Goal: Transaction & Acquisition: Purchase product/service

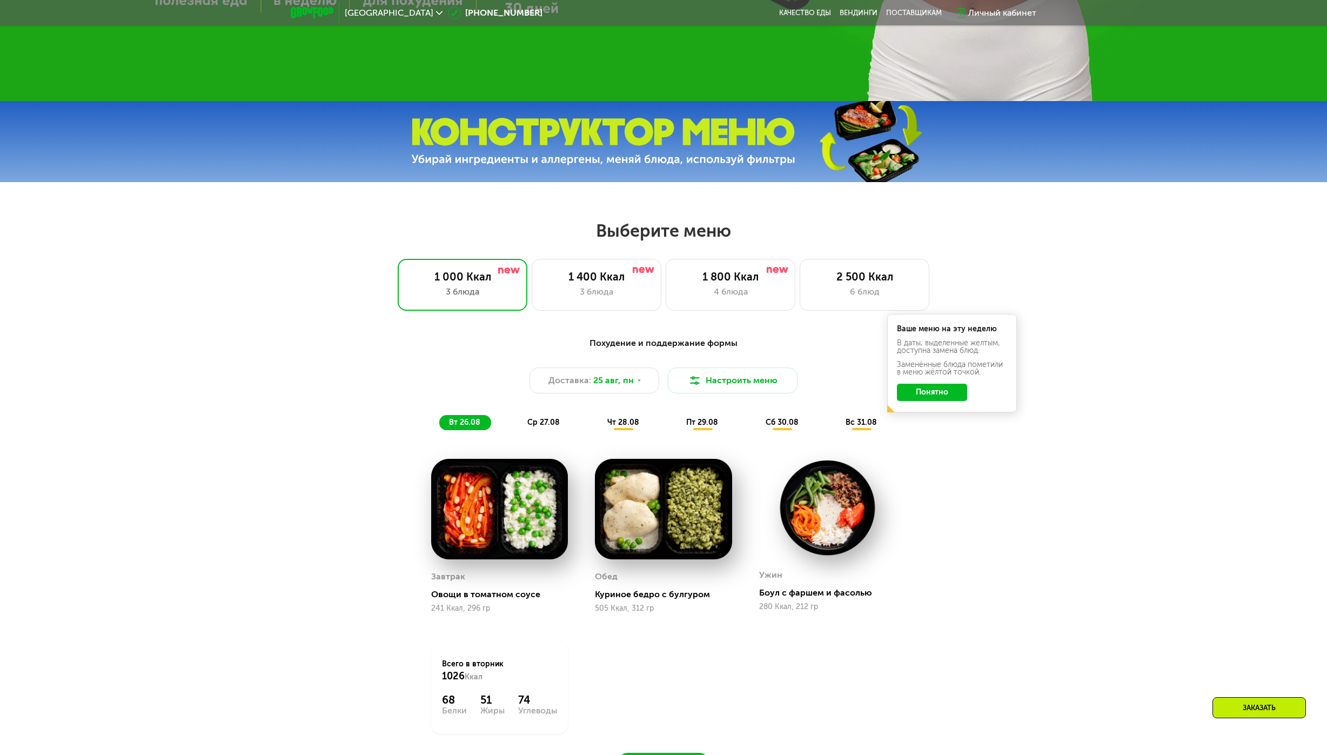
scroll to position [540, 0]
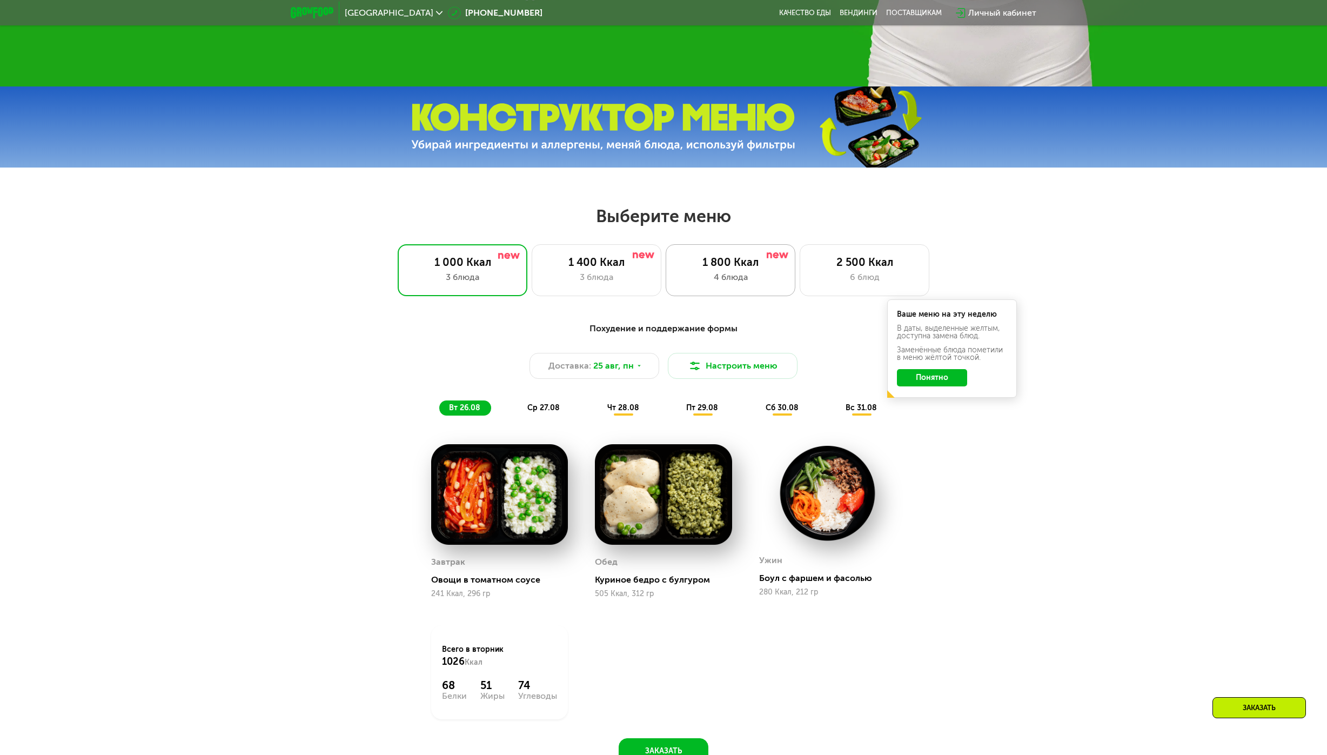
click at [759, 279] on div "4 блюда" at bounding box center [730, 277] width 107 height 13
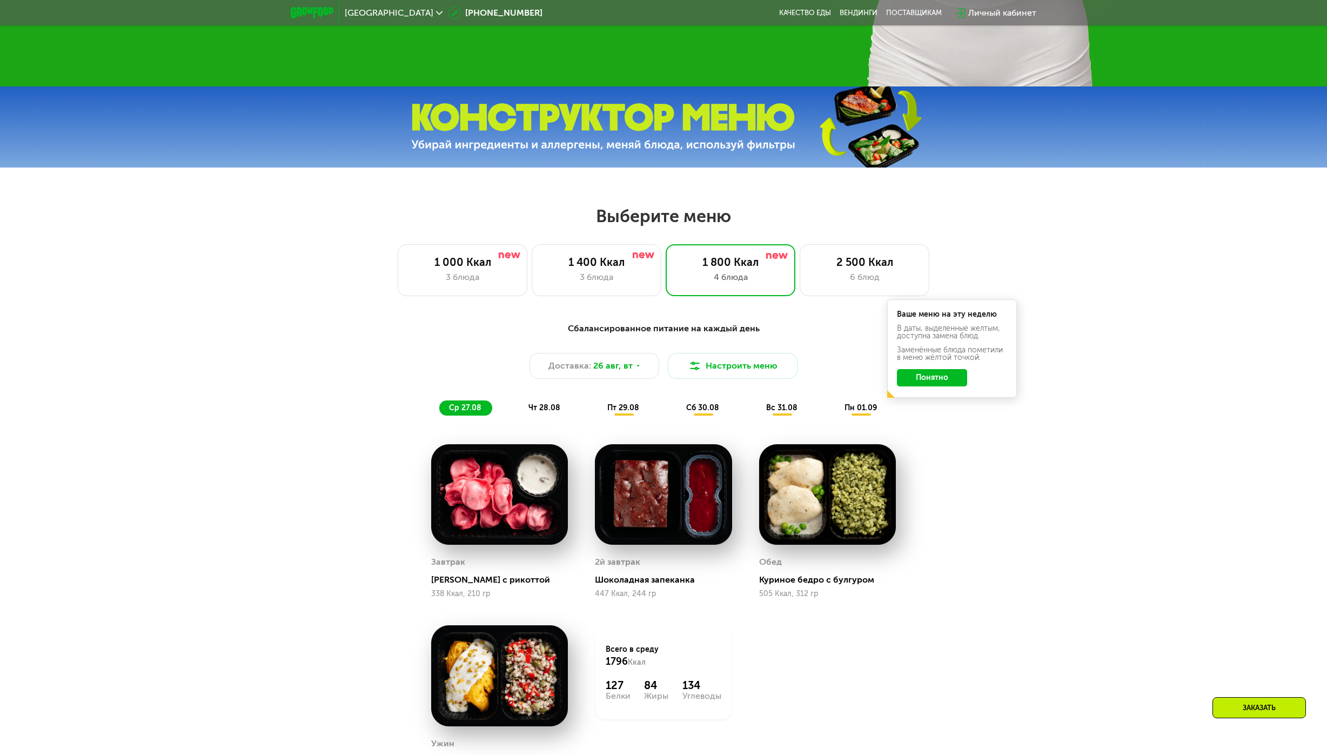
click at [940, 384] on button "Понятно" at bounding box center [932, 377] width 70 height 17
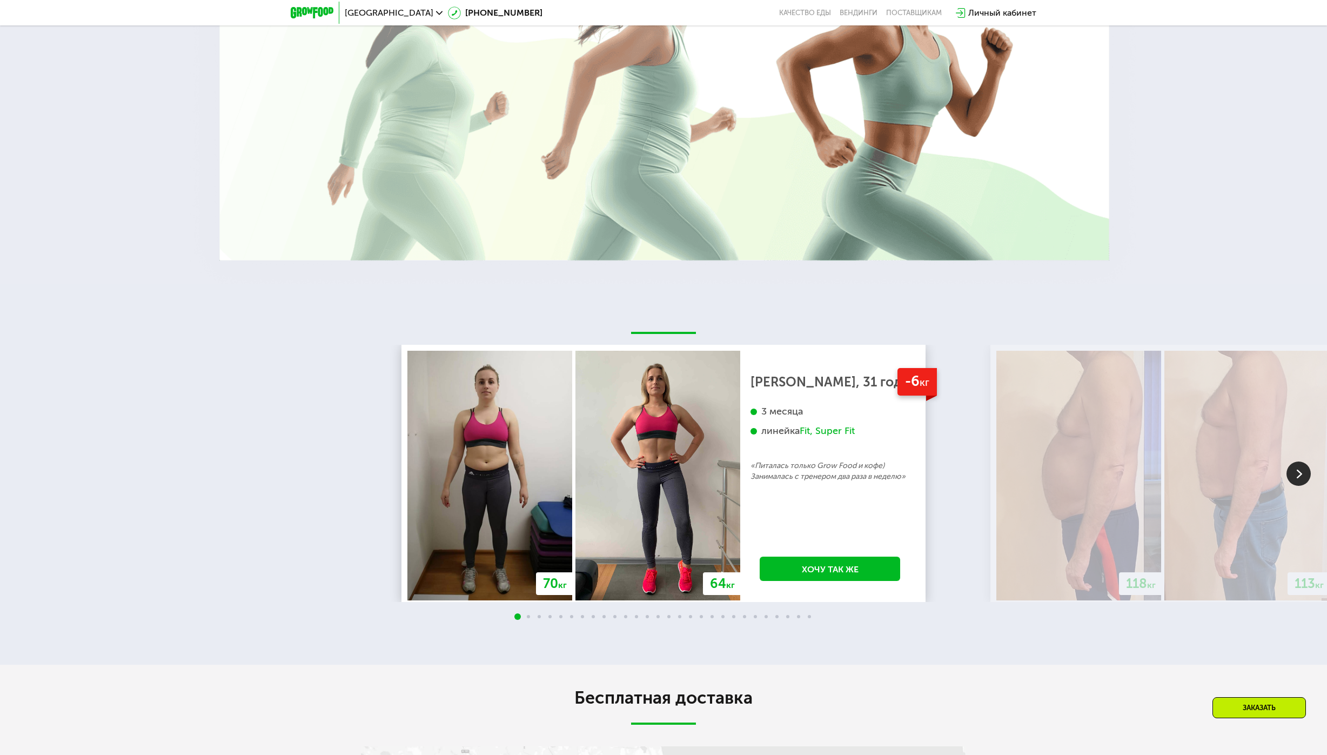
scroll to position [2378, 0]
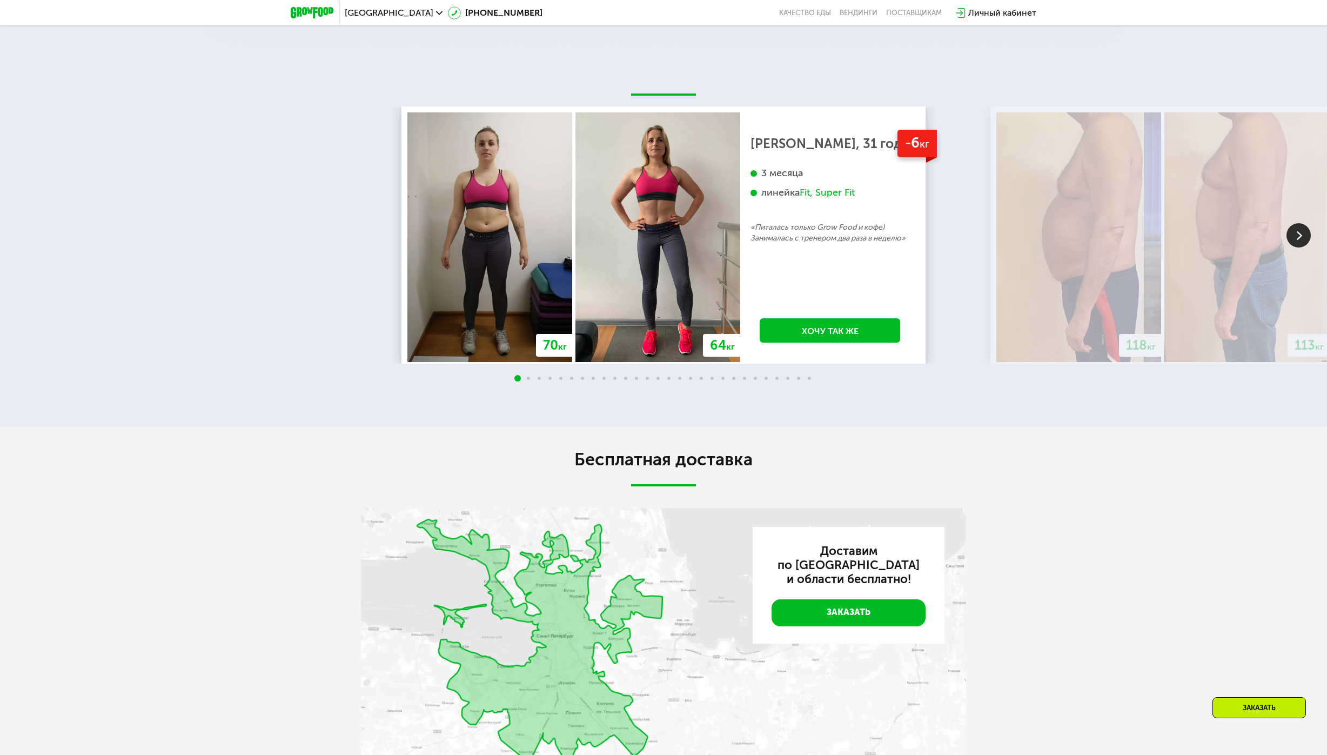
click at [1302, 240] on img at bounding box center [1299, 235] width 24 height 24
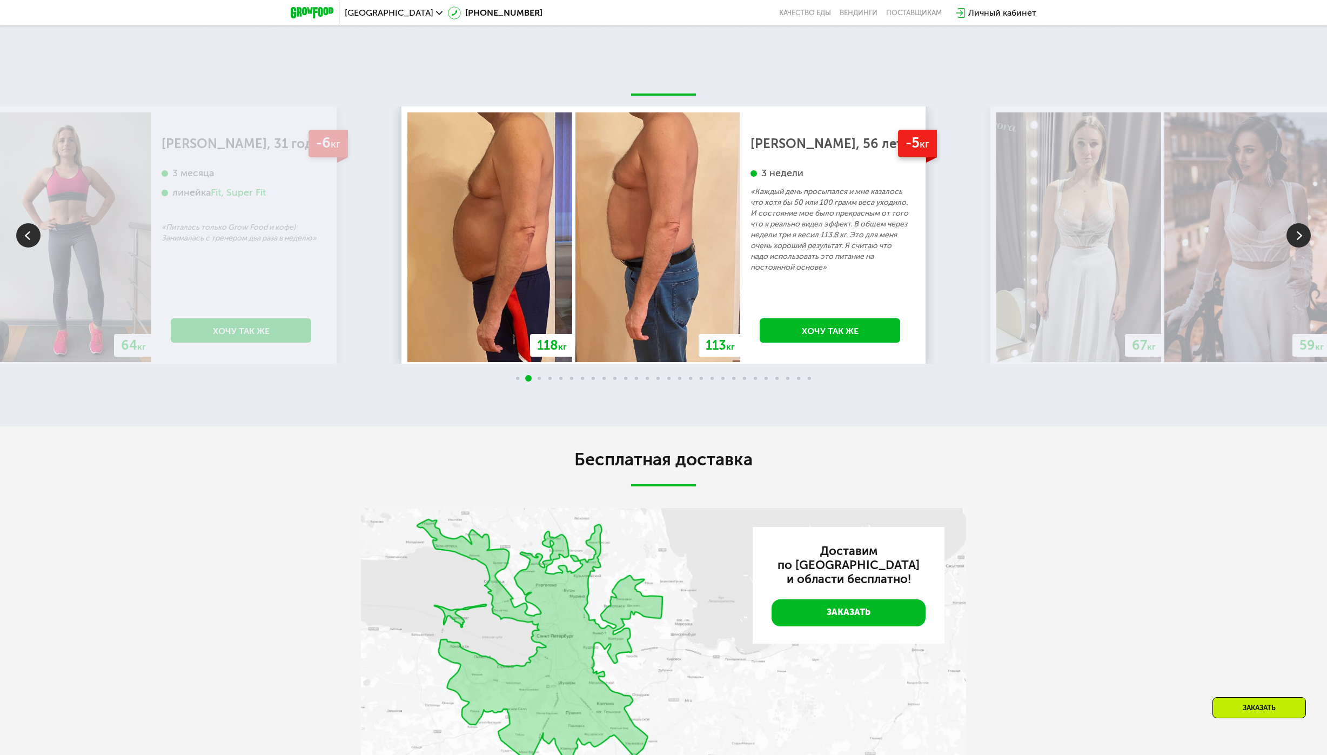
click at [1303, 240] on img at bounding box center [1299, 235] width 24 height 24
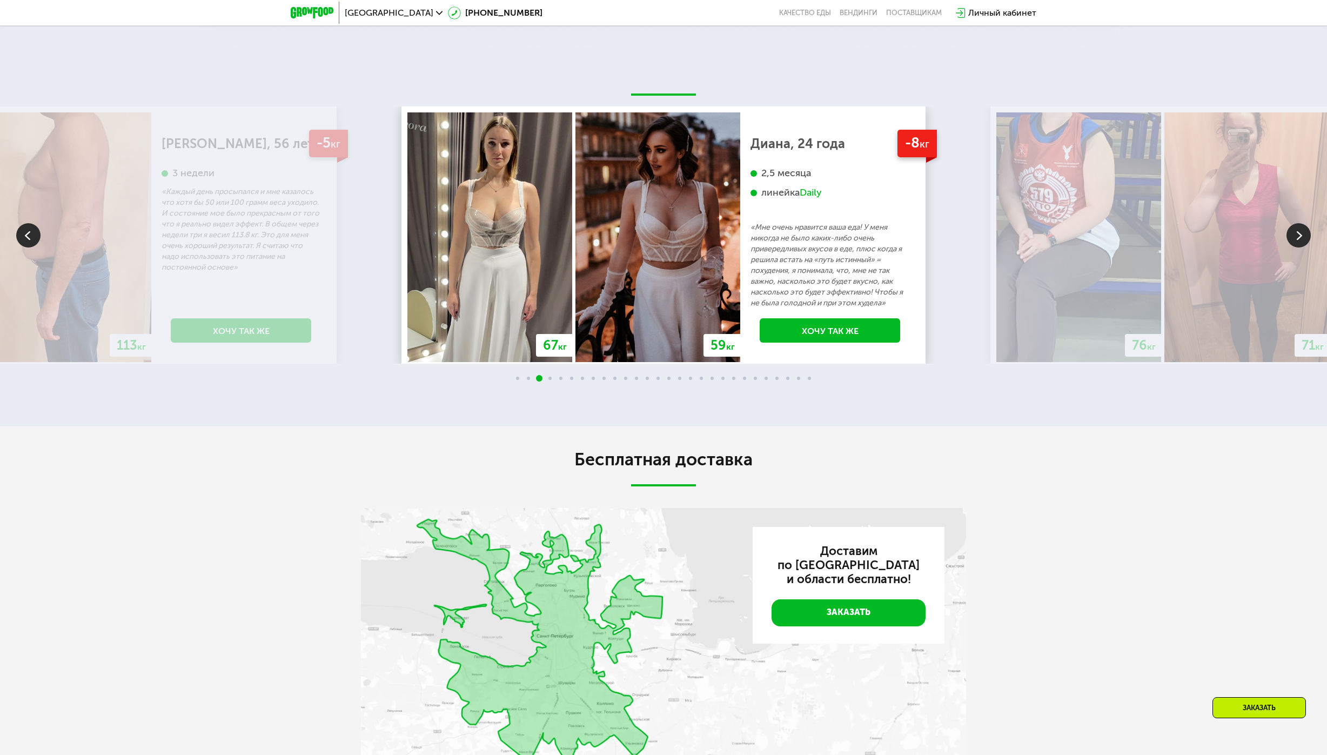
click at [1303, 240] on img at bounding box center [1299, 235] width 24 height 24
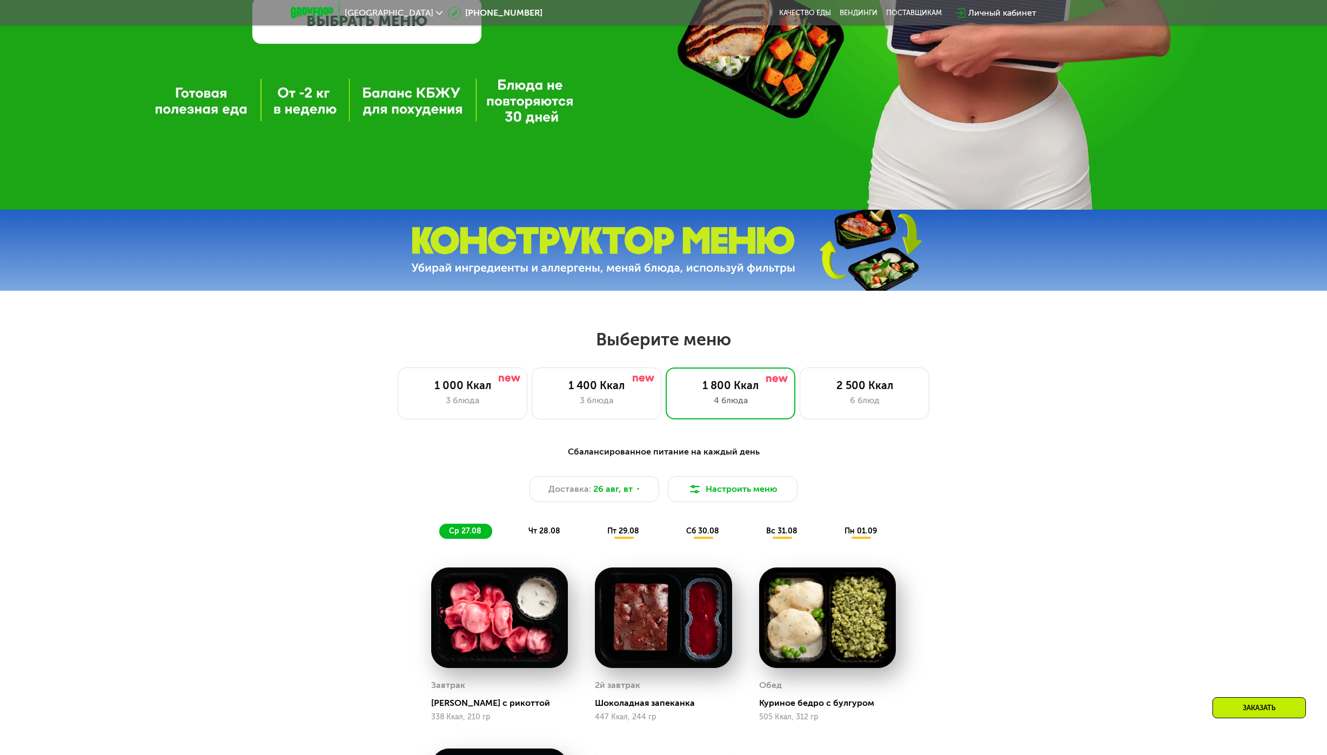
scroll to position [432, 0]
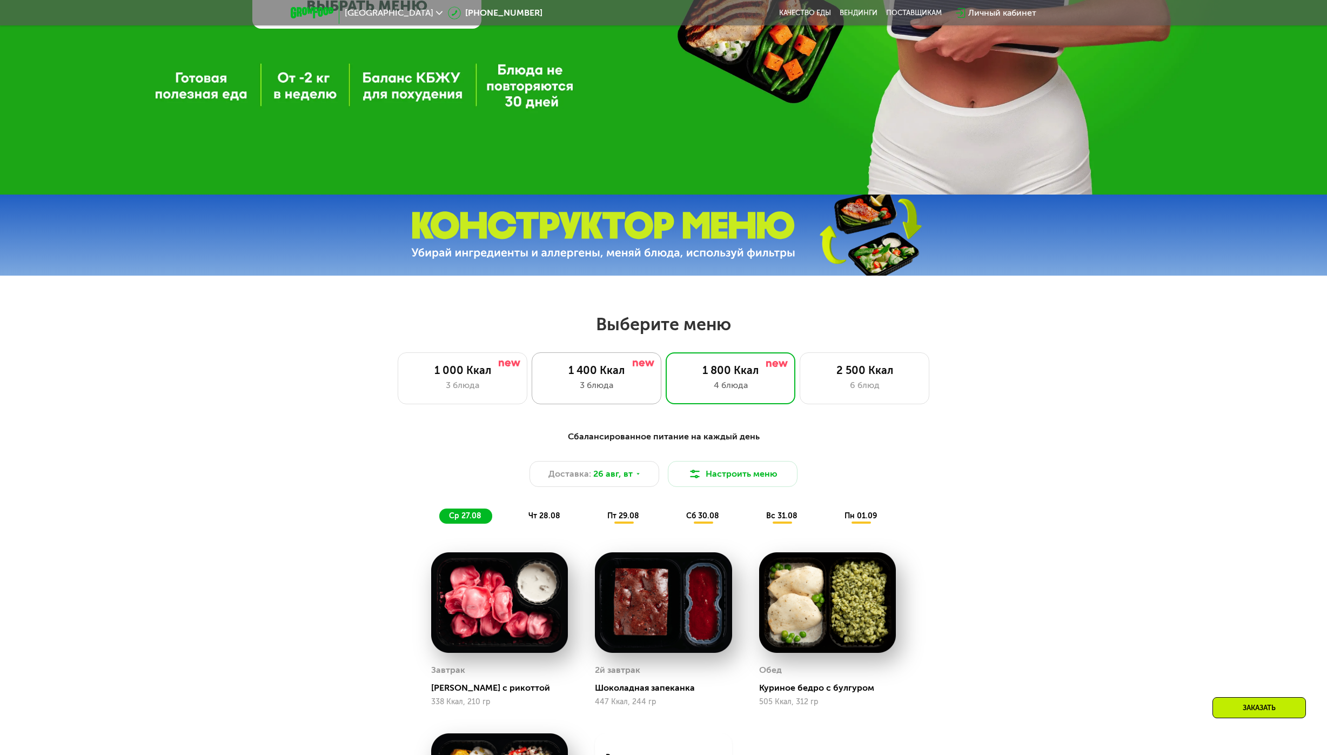
click at [646, 392] on div "3 блюда" at bounding box center [596, 385] width 107 height 13
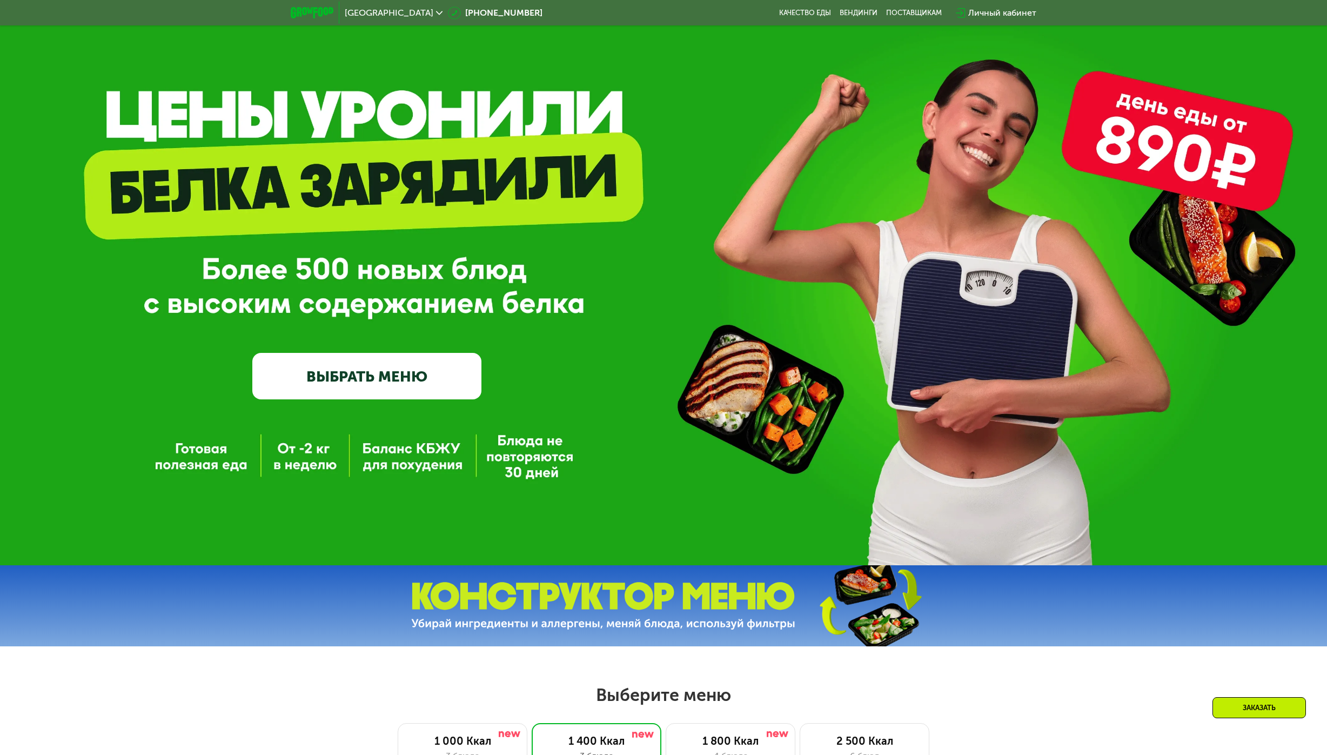
scroll to position [0, 0]
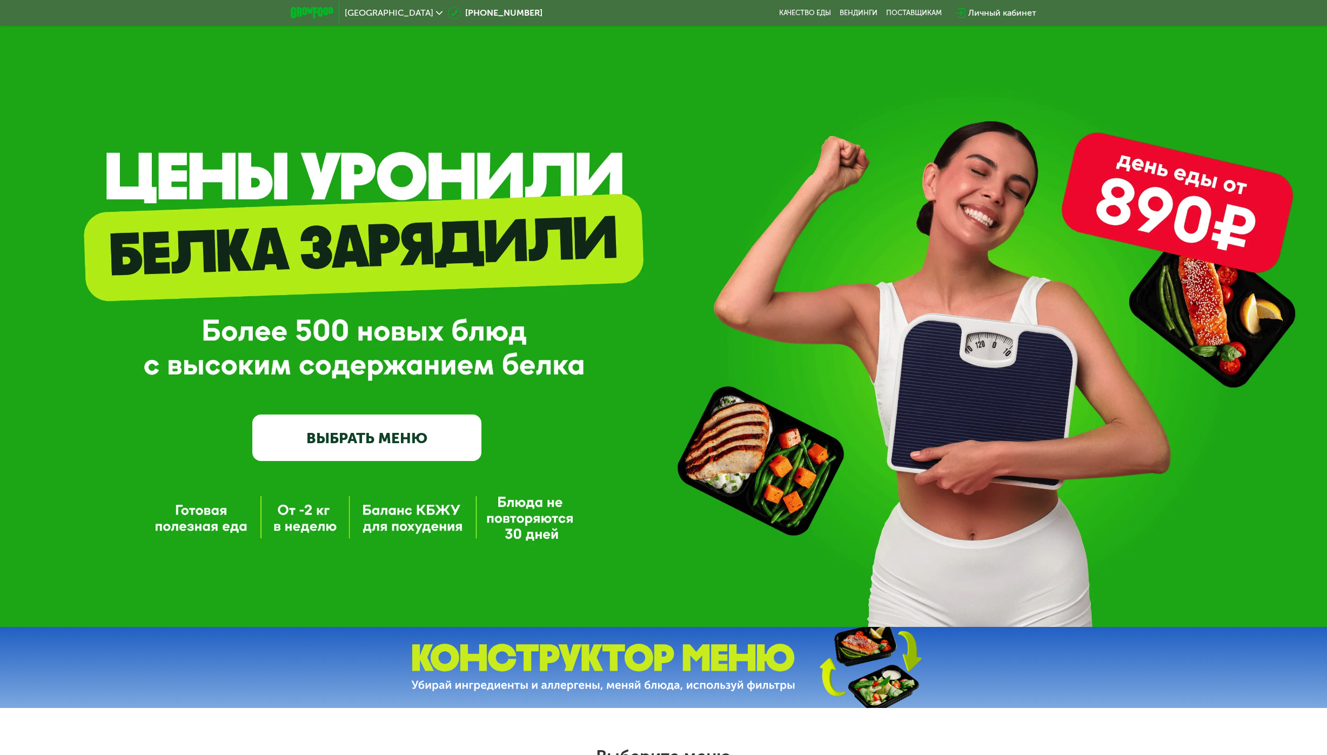
click at [446, 445] on link "ВЫБРАТЬ МЕНЮ" at bounding box center [367, 438] width 230 height 46
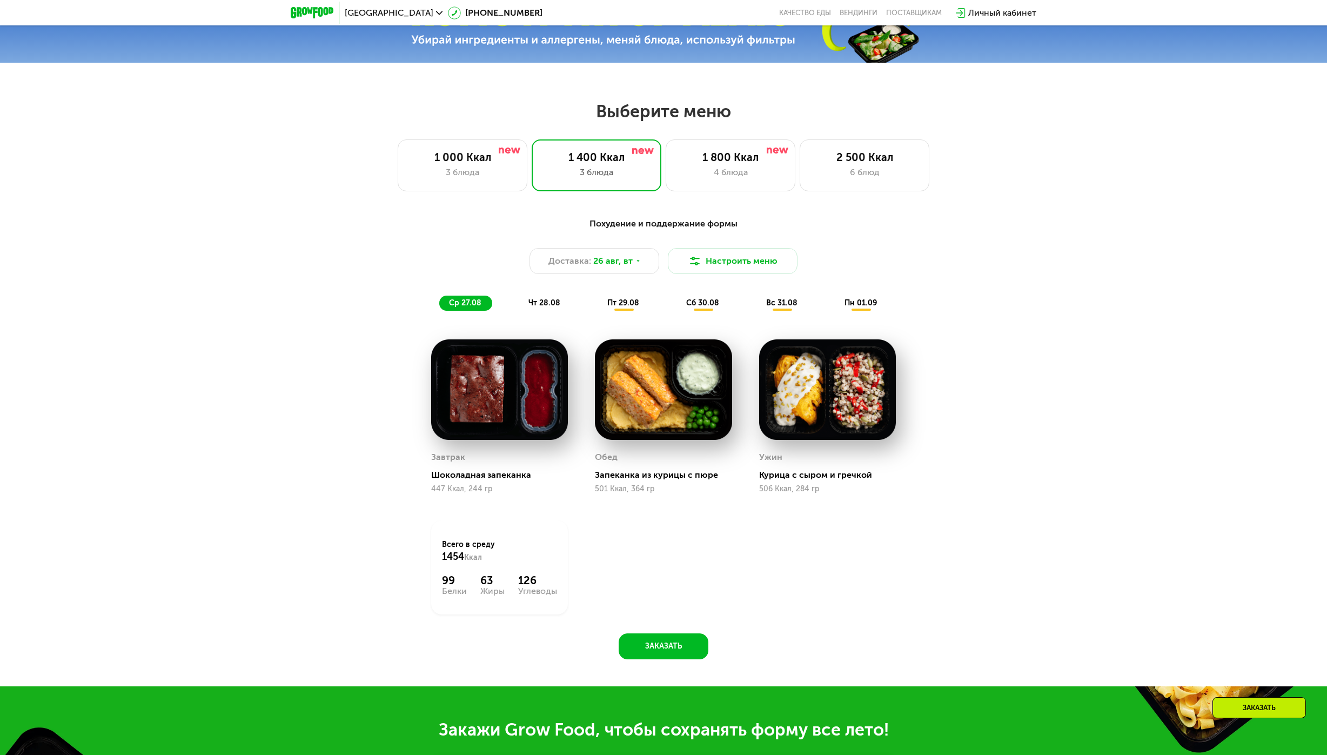
scroll to position [563, 0]
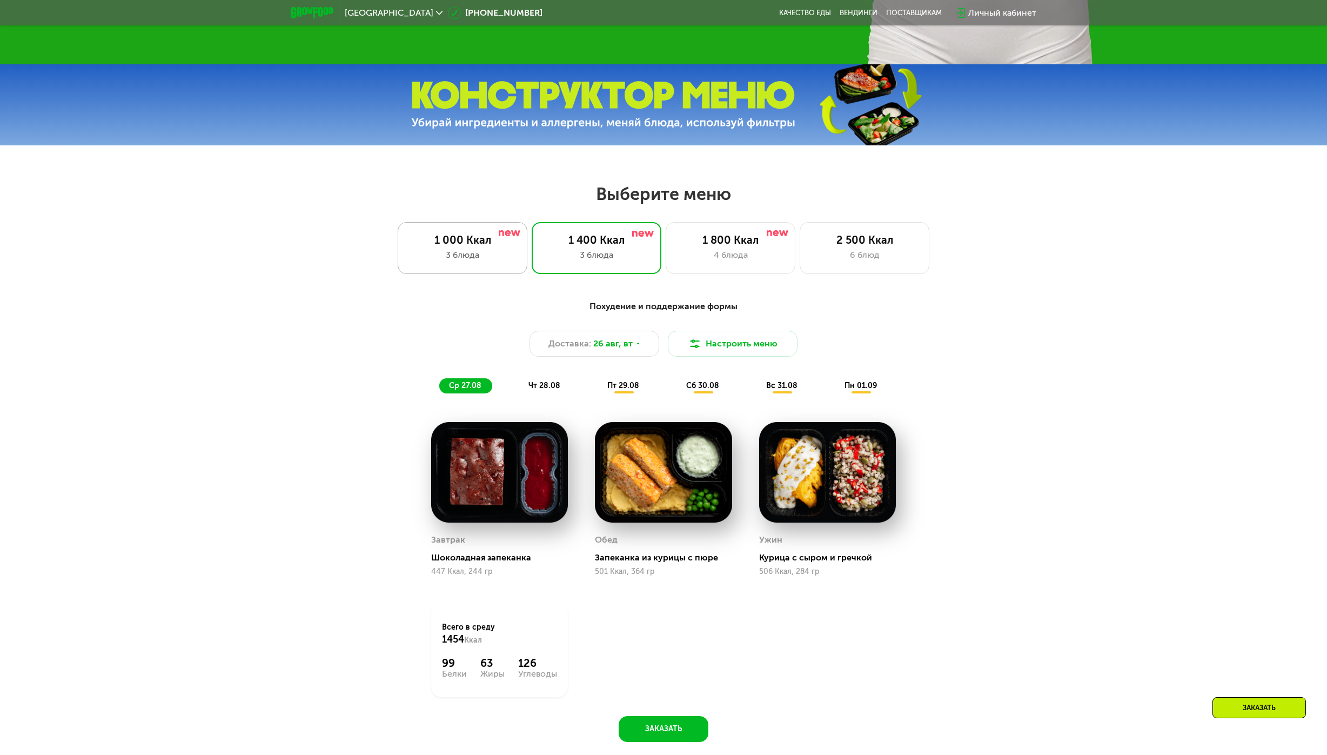
click at [532, 274] on div "1 000 Ккал 3 блюда" at bounding box center [597, 248] width 130 height 52
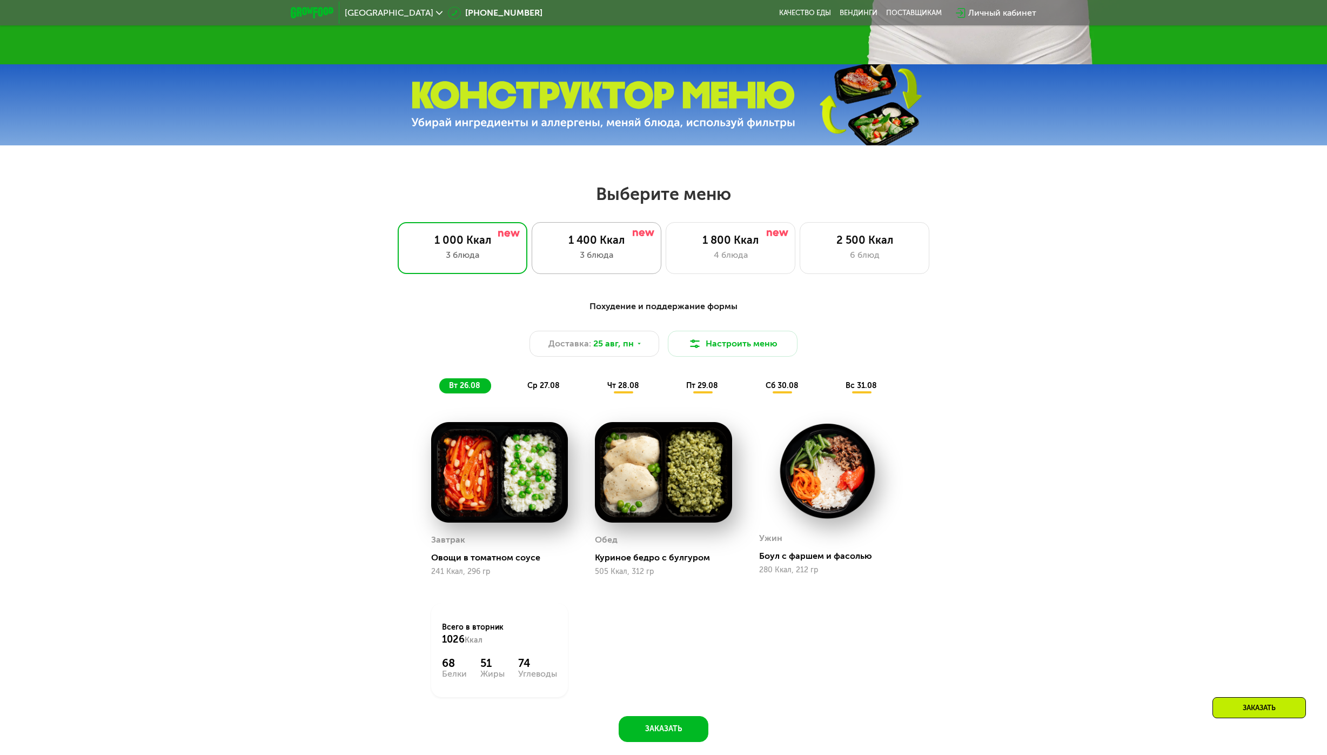
click at [666, 266] on div "1 400 Ккал 3 блюда" at bounding box center [731, 248] width 130 height 52
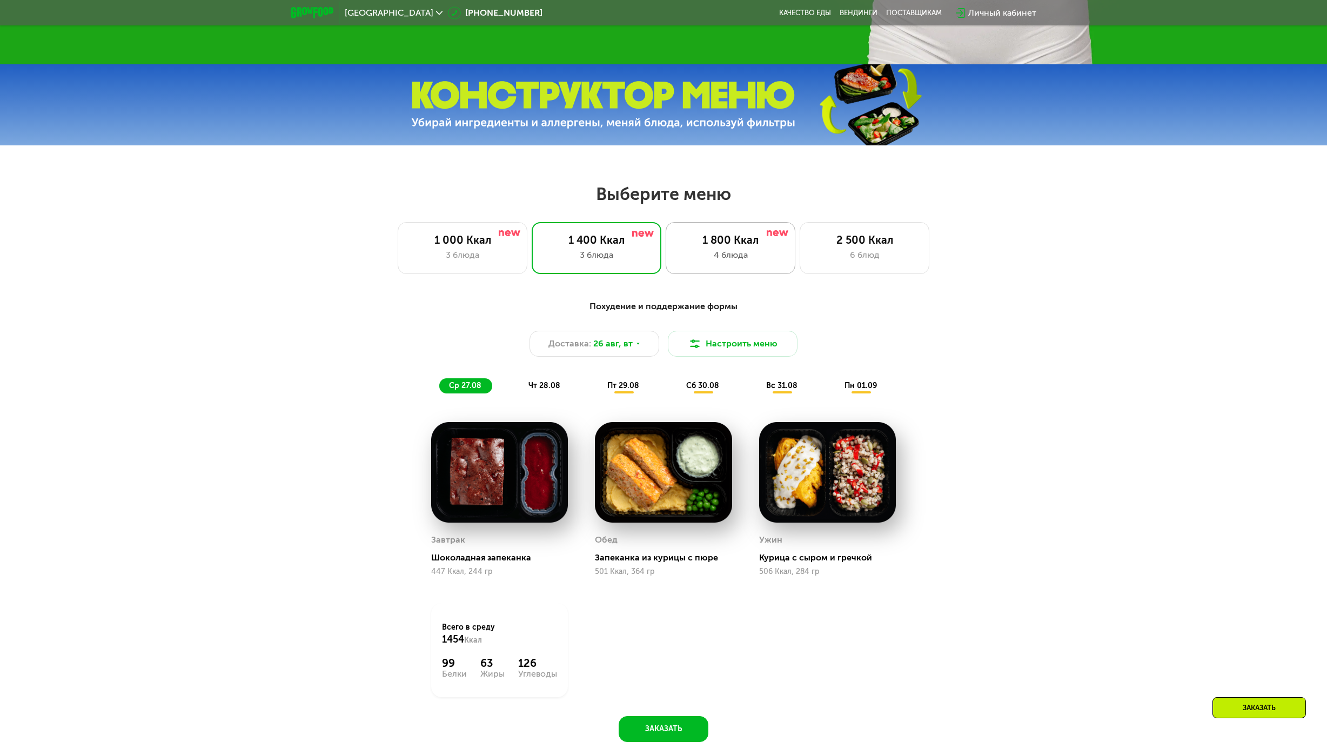
click at [800, 269] on div "1 800 Ккал 4 блюда" at bounding box center [865, 248] width 130 height 52
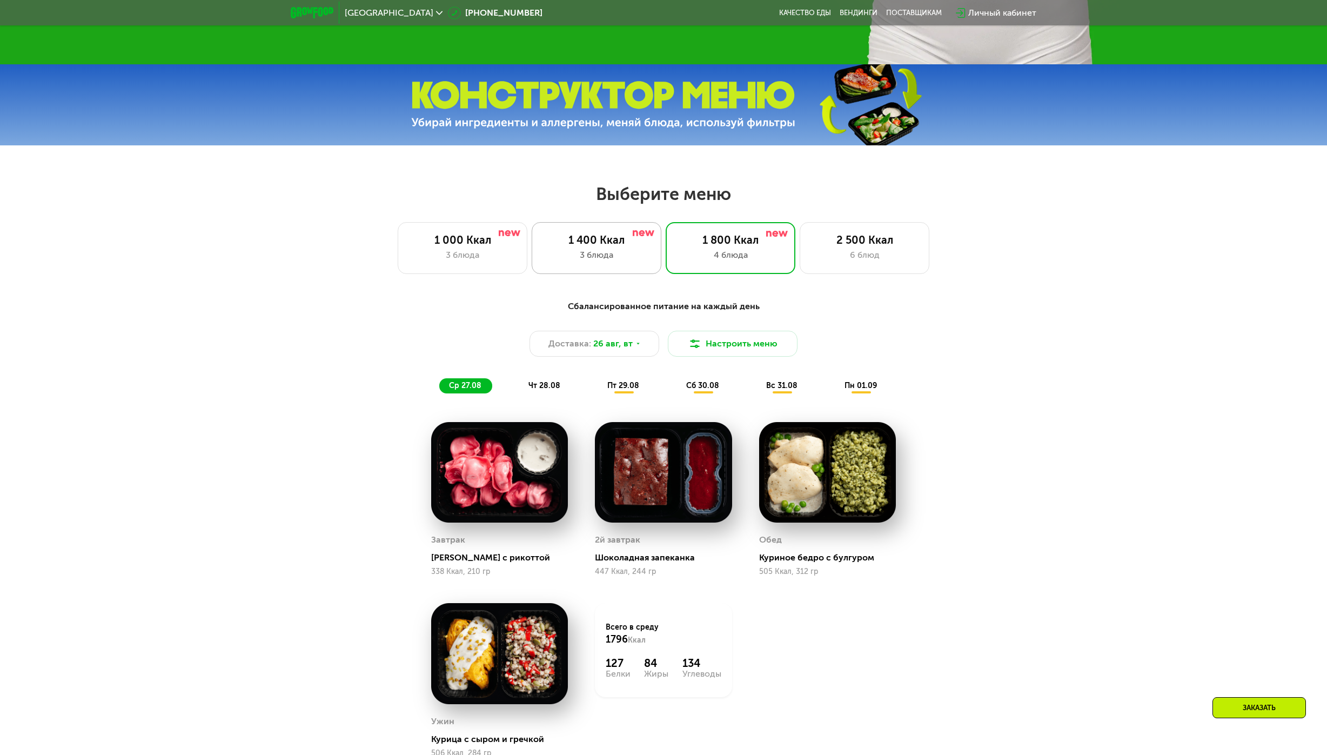
click at [647, 260] on div "3 блюда" at bounding box center [596, 255] width 107 height 13
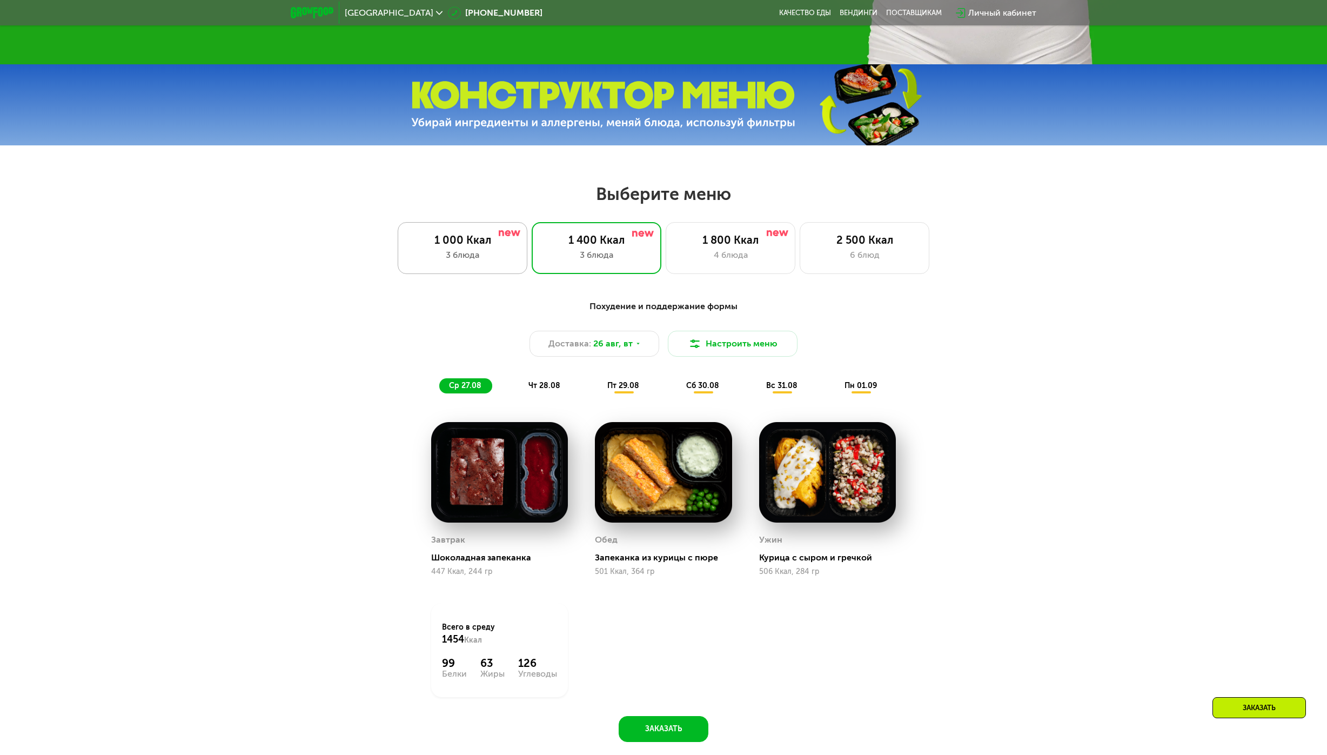
click at [483, 256] on div "3 блюда" at bounding box center [462, 255] width 107 height 13
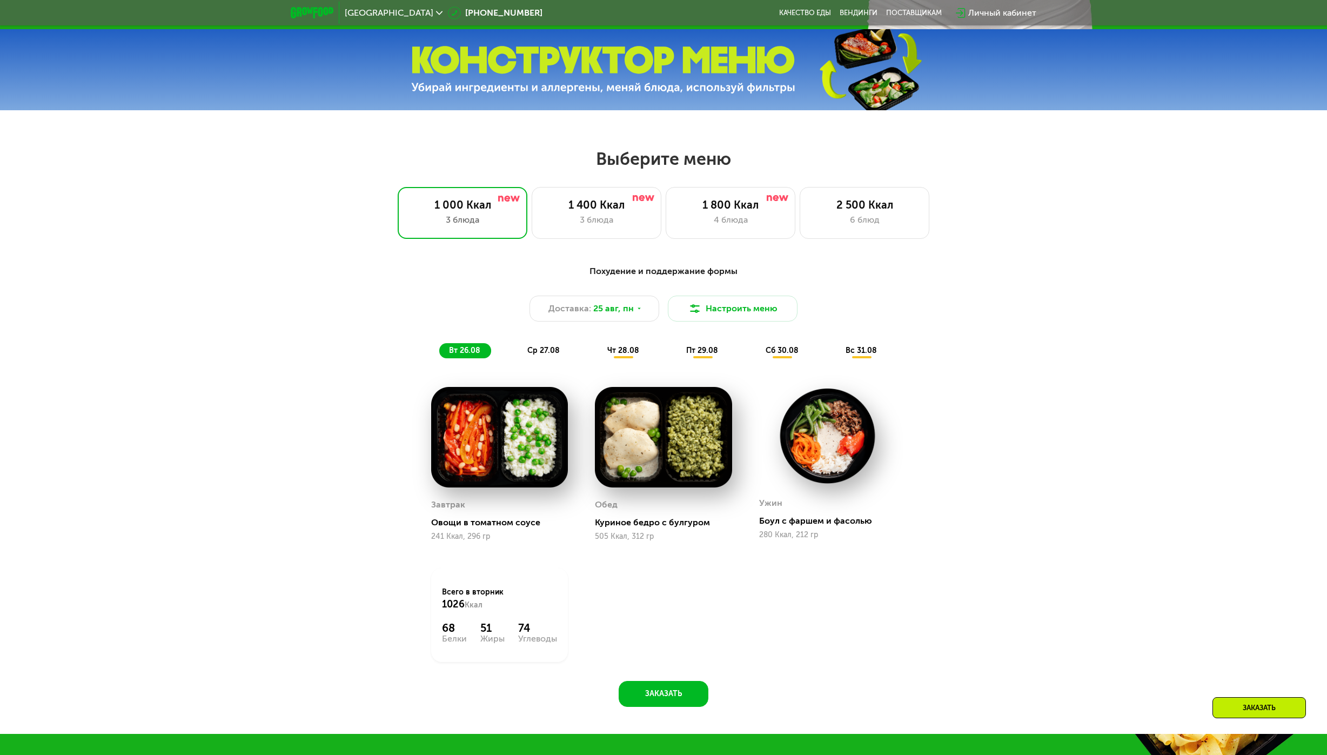
scroll to position [617, 0]
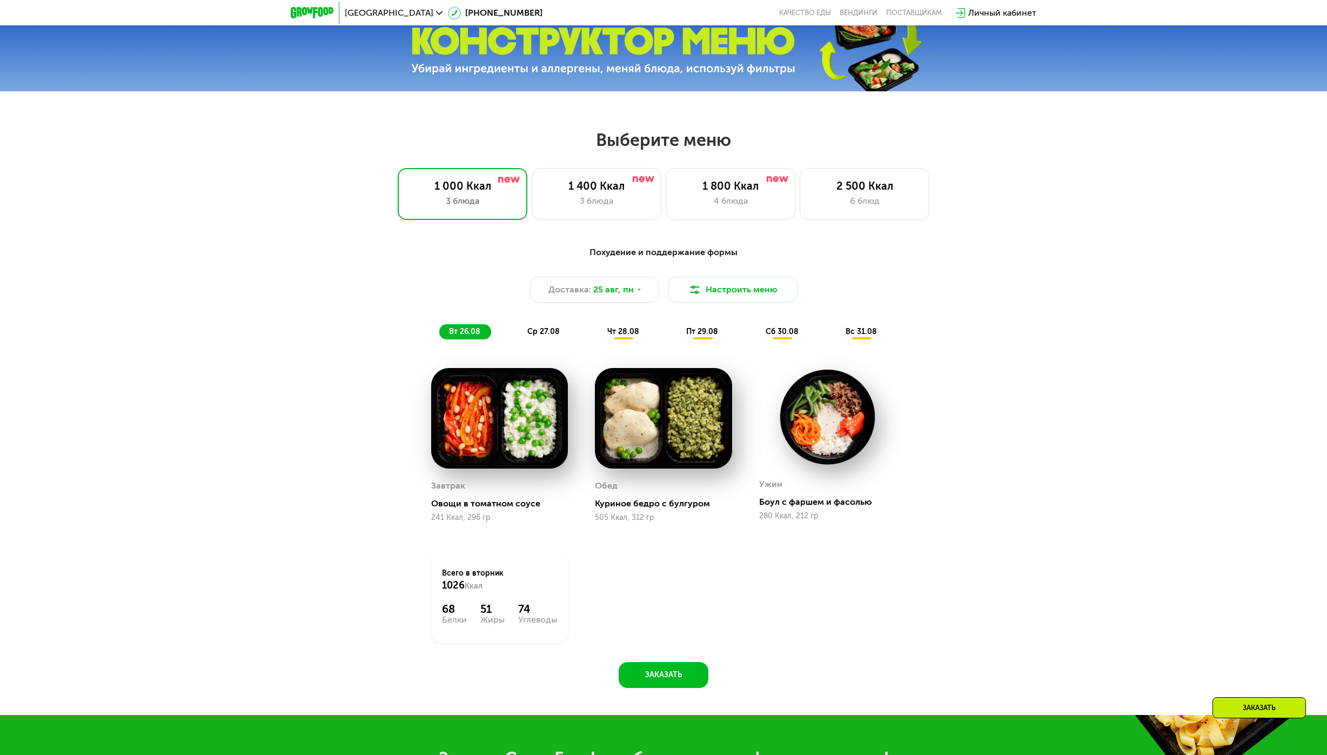
click at [555, 336] on span "ср 27.08" at bounding box center [543, 331] width 32 height 9
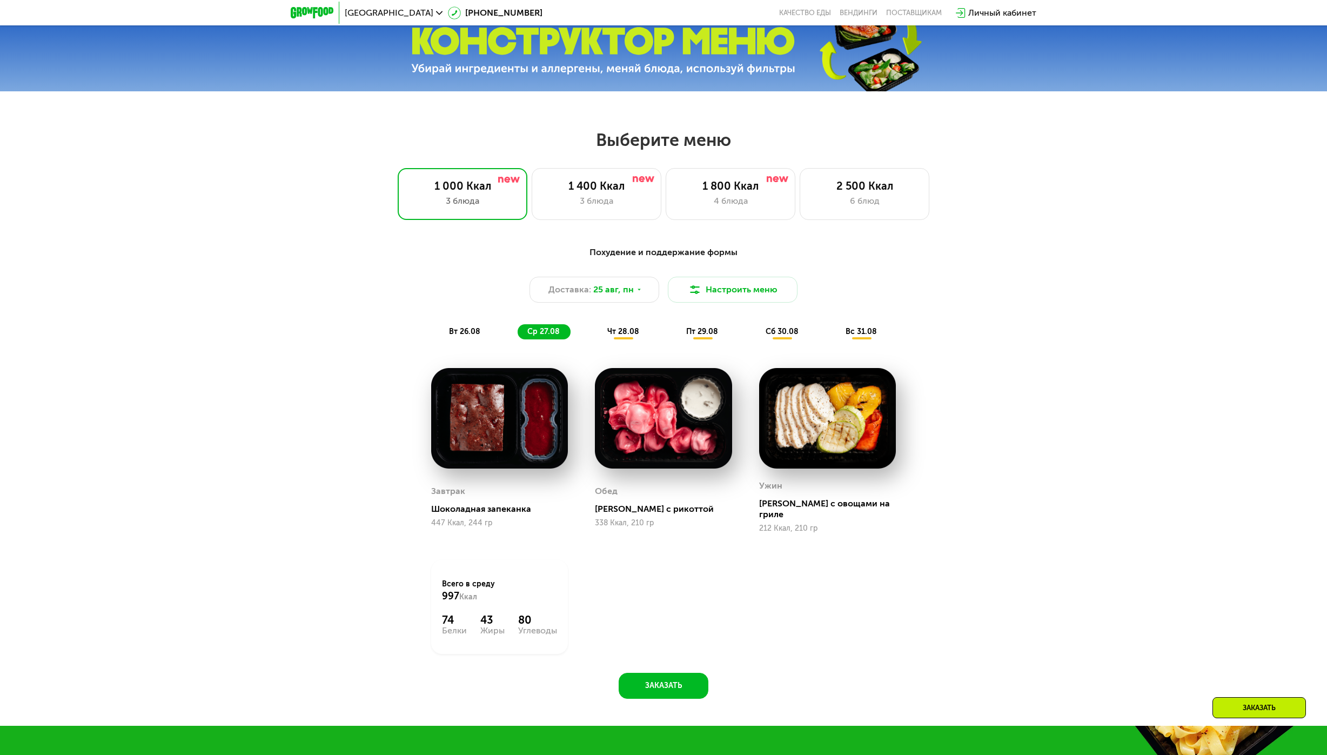
click at [638, 336] on span "чт 28.08" at bounding box center [623, 331] width 32 height 9
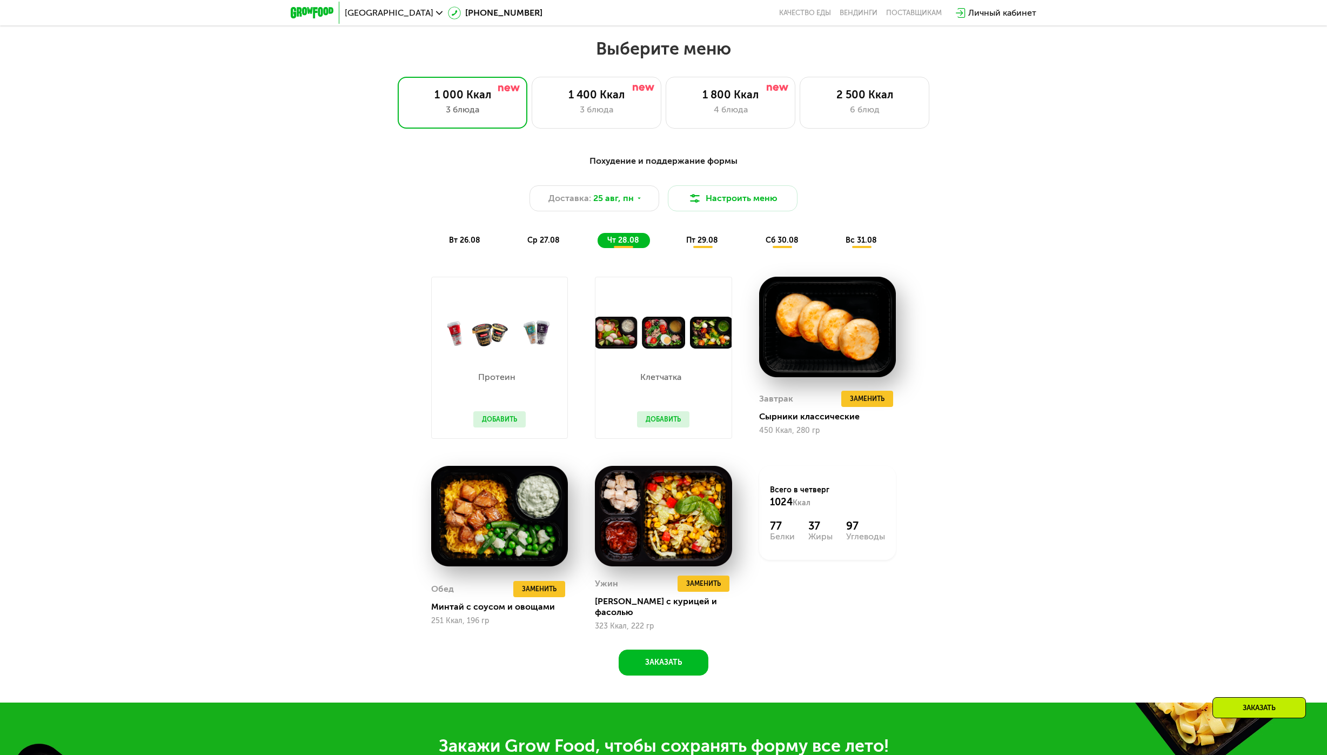
scroll to position [725, 0]
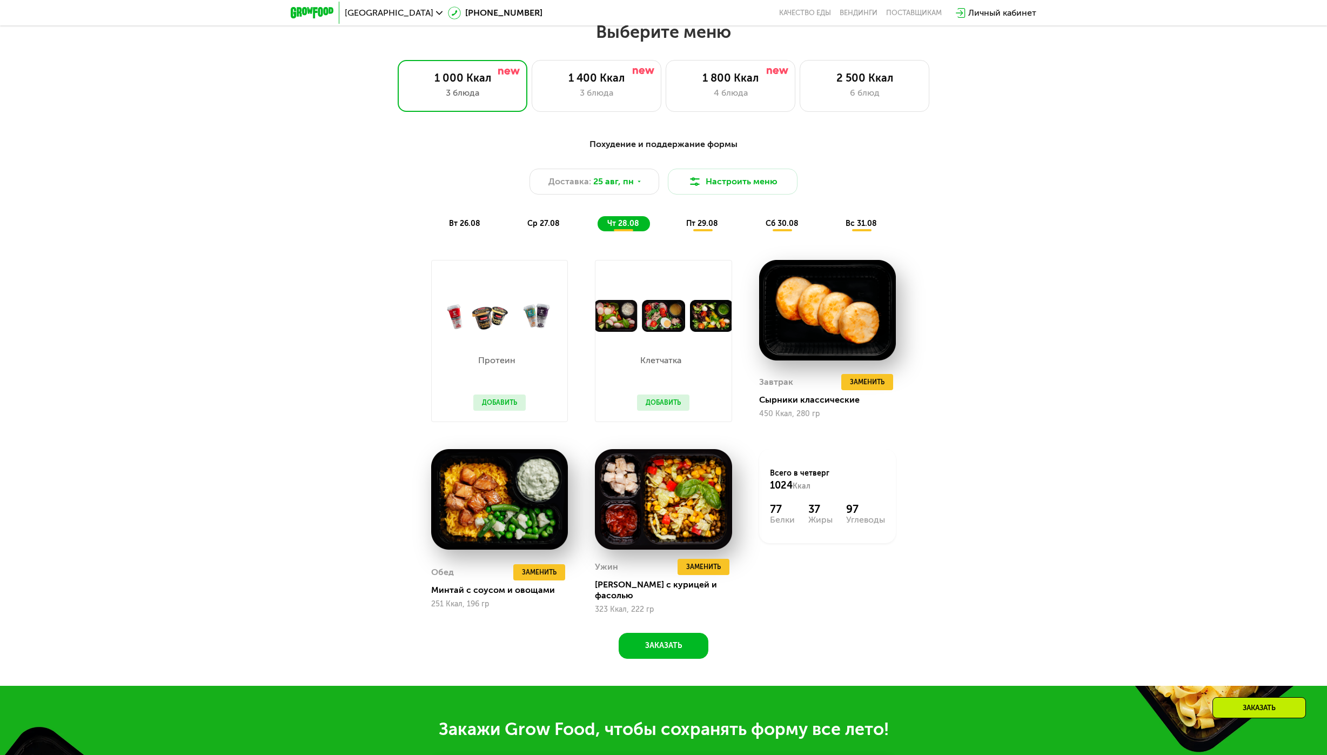
click at [702, 228] on span "пт 29.08" at bounding box center [702, 223] width 32 height 9
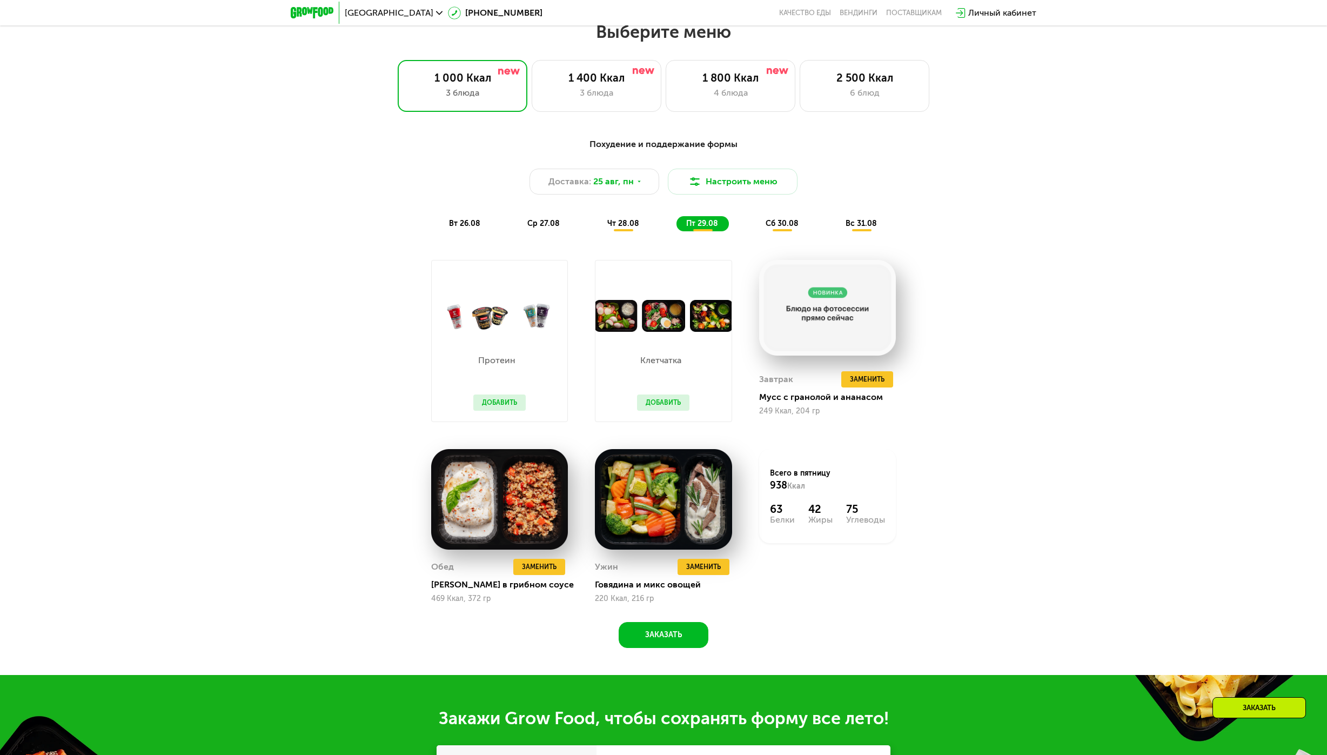
click at [778, 225] on span "сб 30.08" at bounding box center [782, 223] width 33 height 9
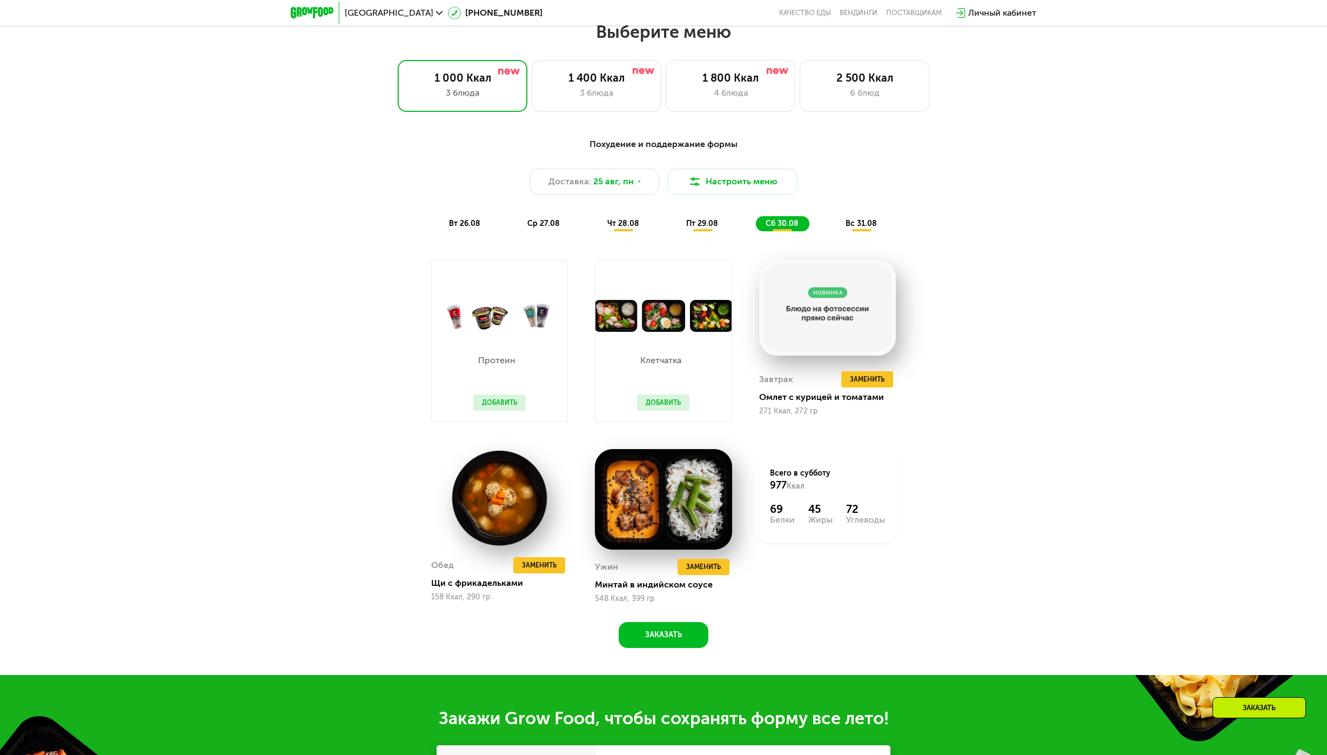
click at [866, 228] on span "вс 31.08" at bounding box center [861, 223] width 31 height 9
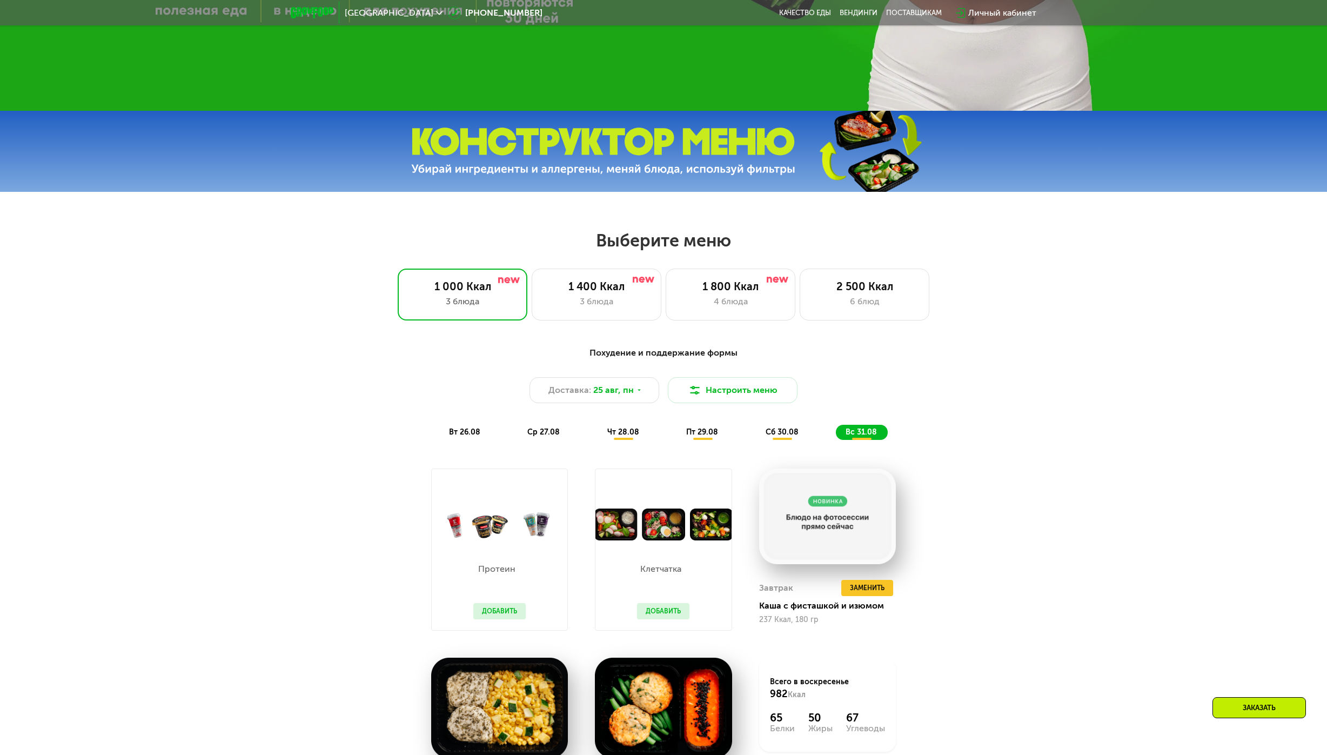
scroll to position [509, 0]
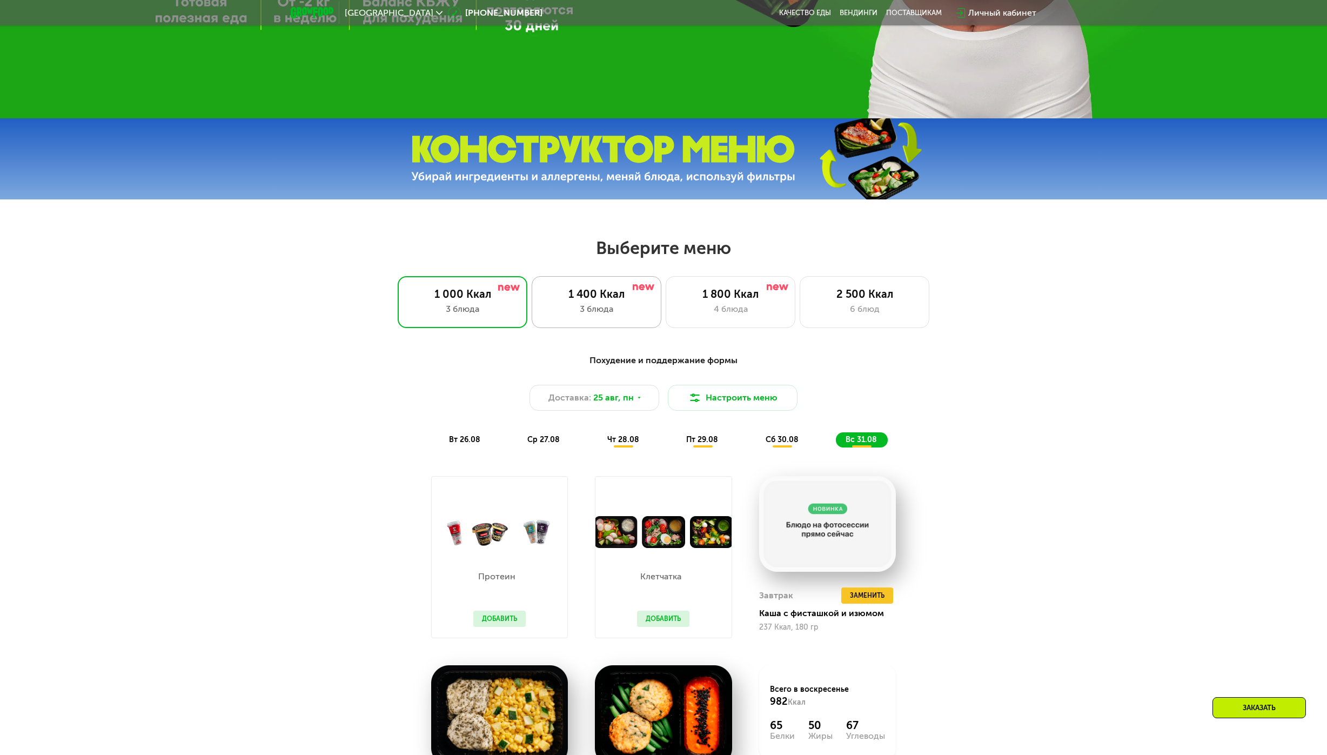
click at [618, 316] on div "3 блюда" at bounding box center [596, 309] width 107 height 13
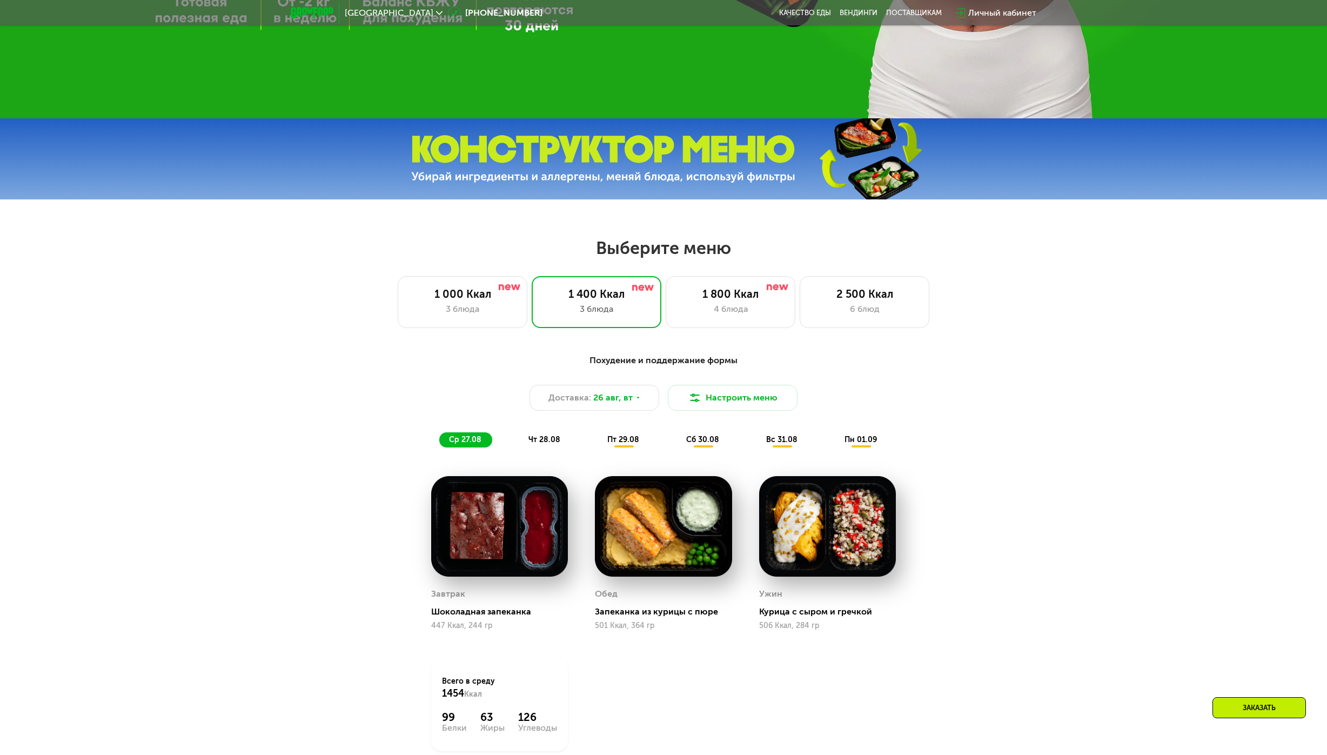
click at [598, 438] on div "чт 28.08" at bounding box center [624, 439] width 52 height 15
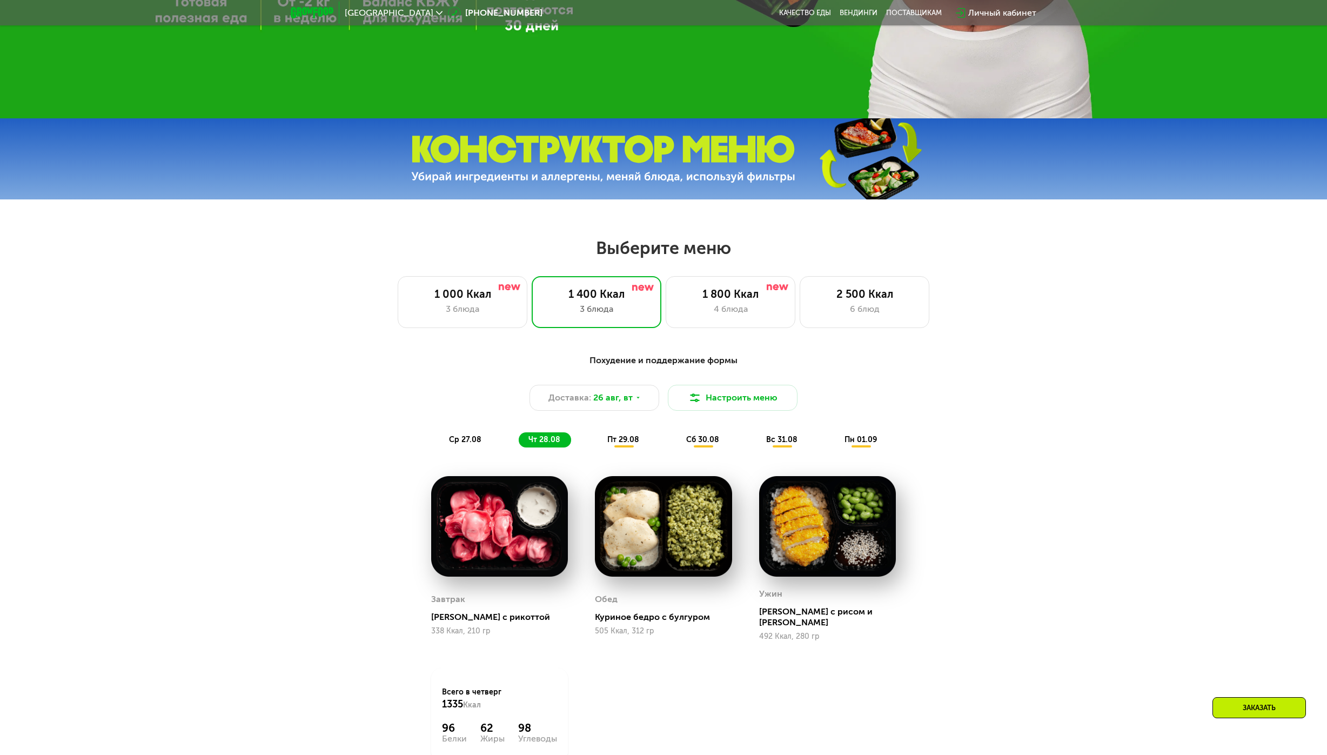
click at [627, 440] on span "пт 29.08" at bounding box center [623, 439] width 32 height 9
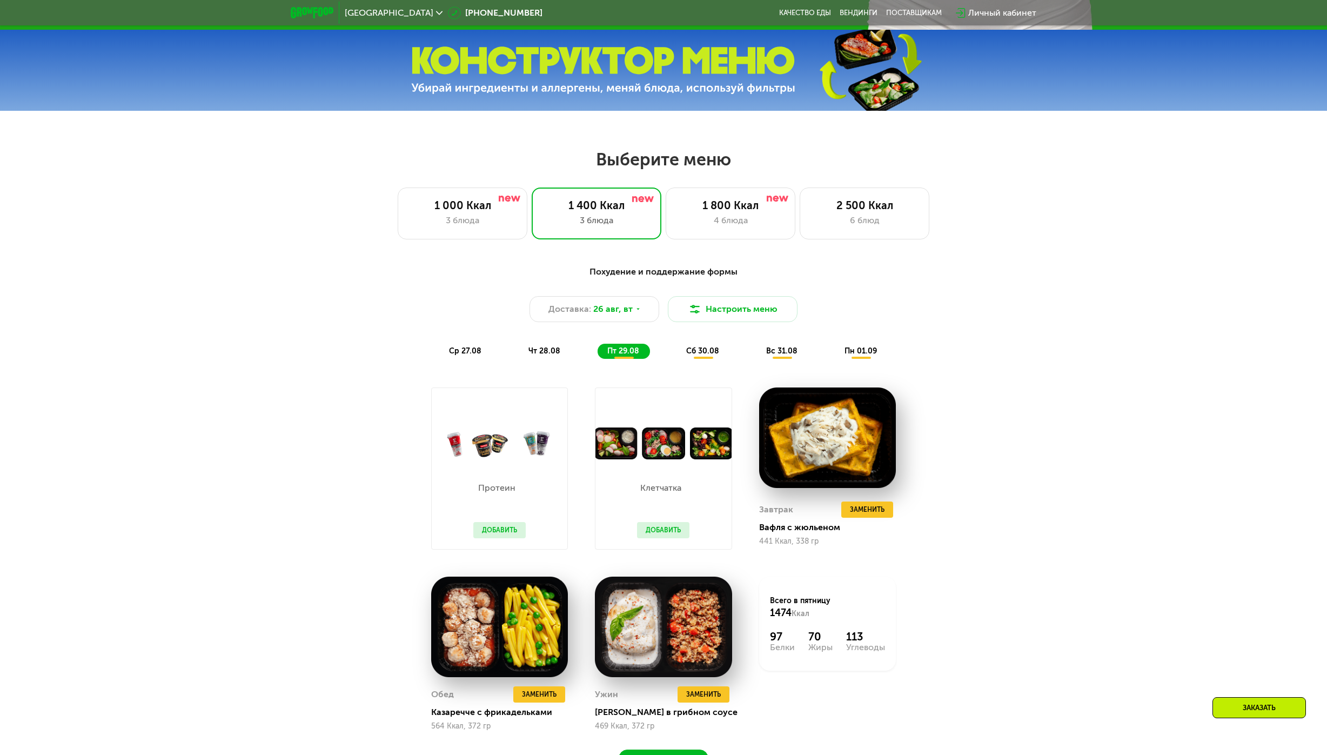
scroll to position [617, 0]
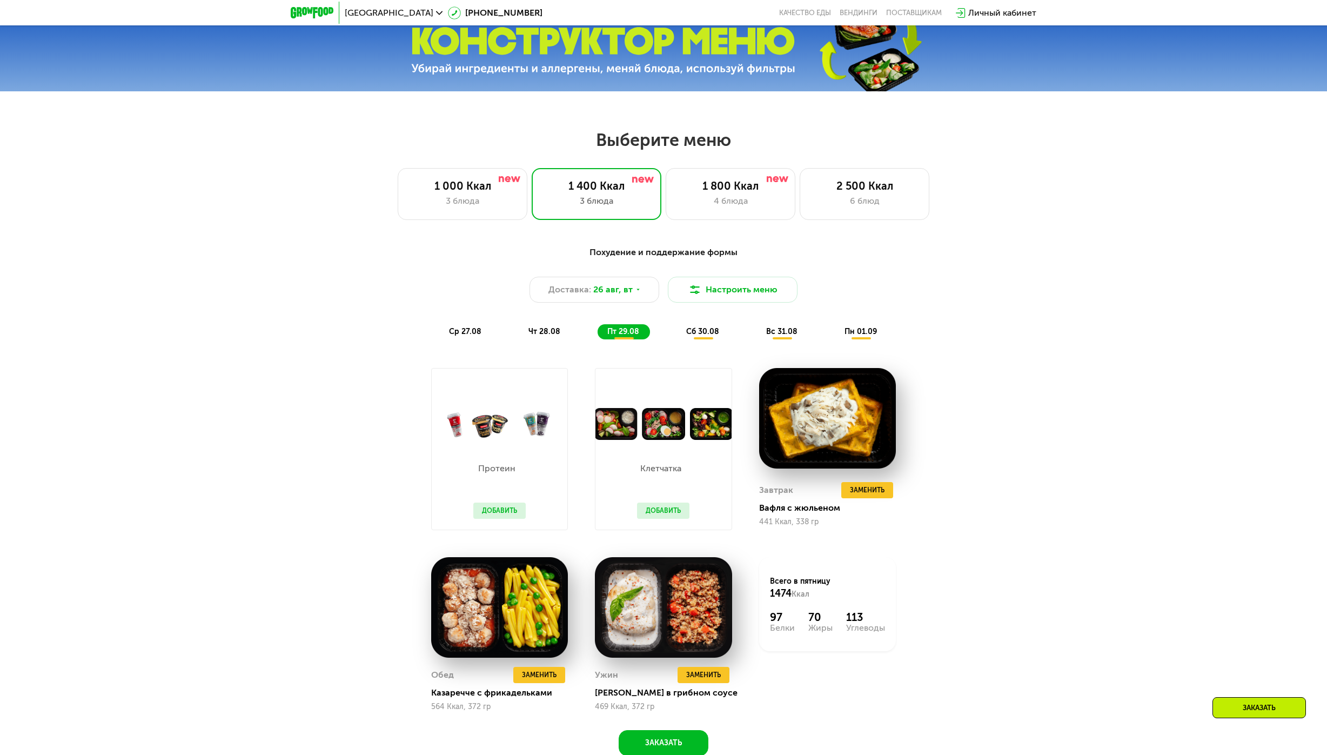
click at [709, 336] on span "сб 30.08" at bounding box center [702, 331] width 33 height 9
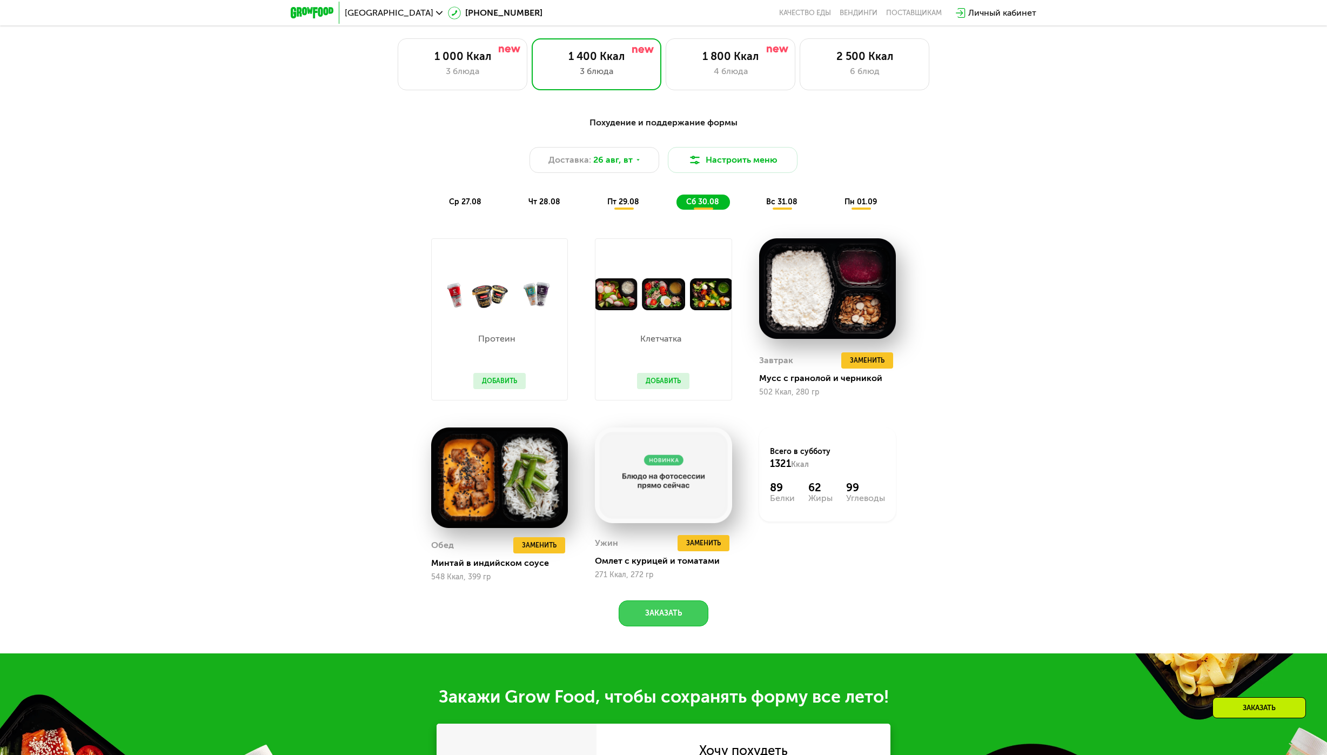
scroll to position [725, 0]
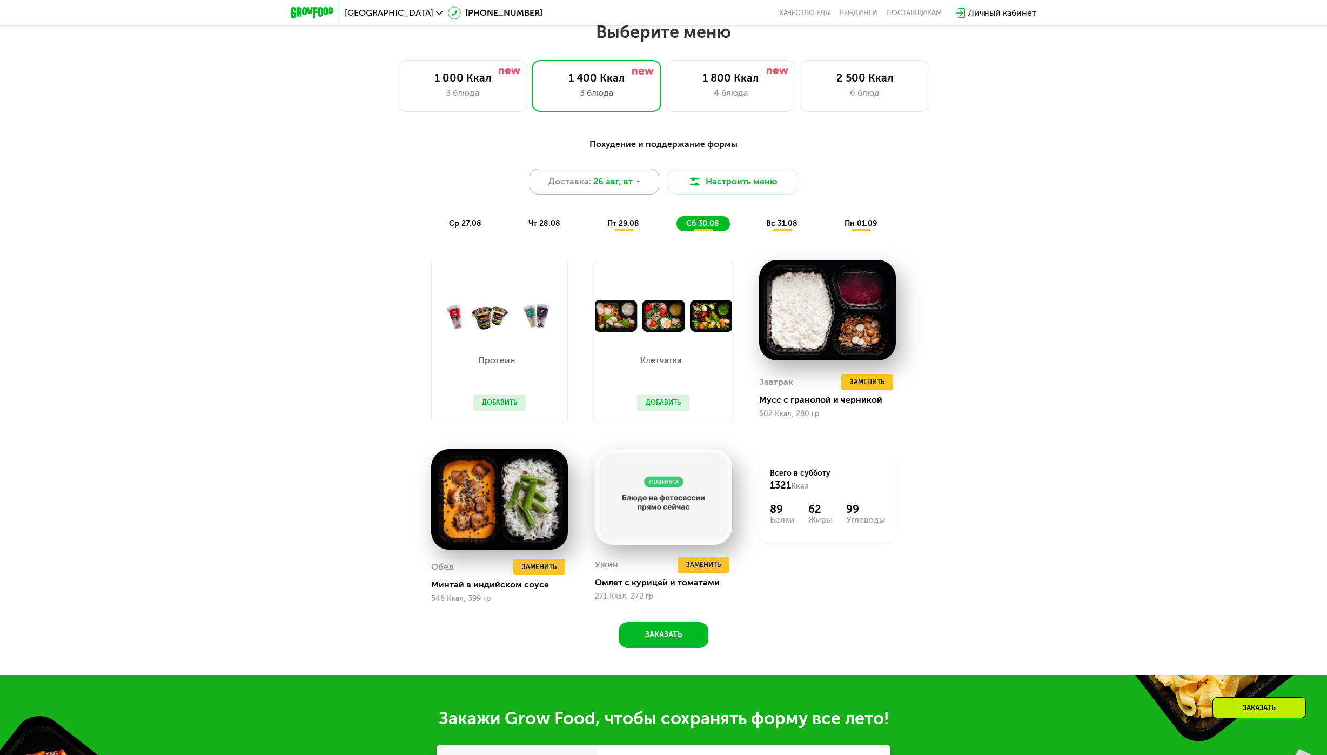
click at [636, 183] on icon at bounding box center [638, 181] width 6 height 6
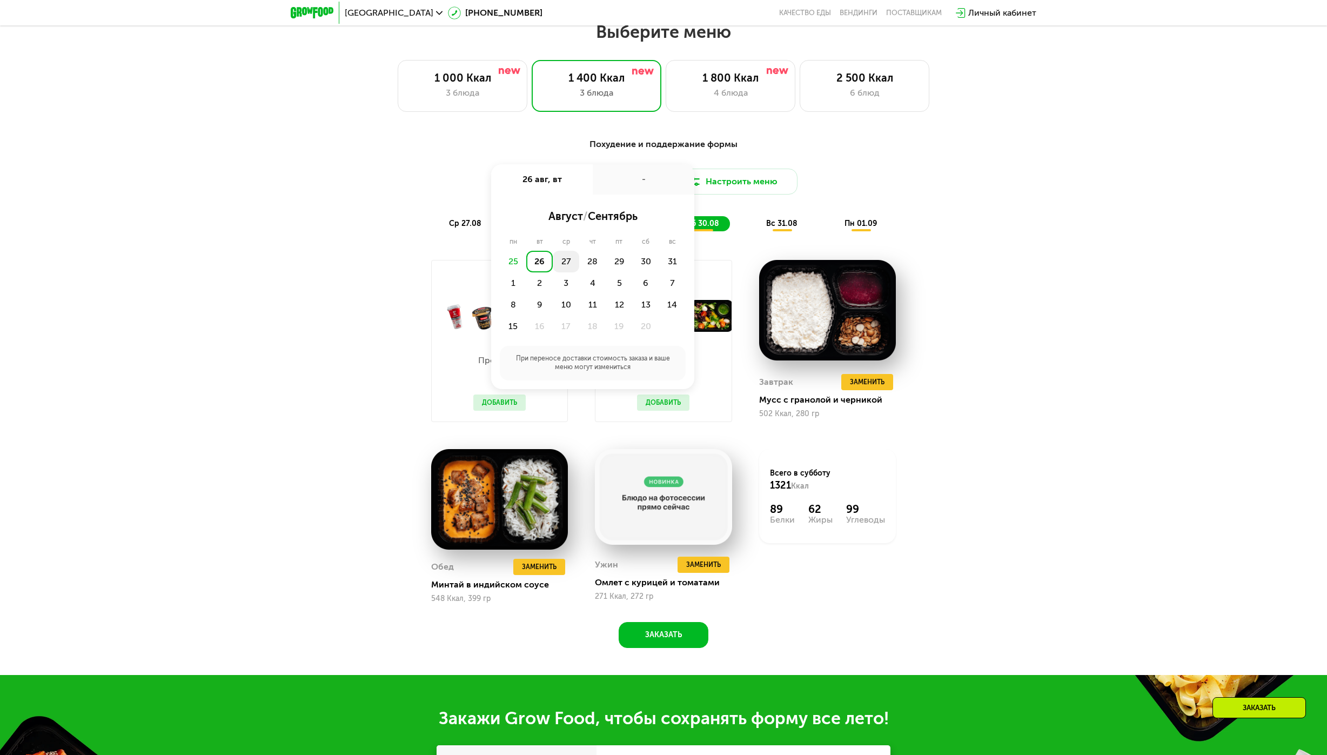
click at [579, 269] on div "27" at bounding box center [592, 262] width 26 height 22
click at [566, 216] on div "Утро" at bounding box center [560, 216] width 65 height 15
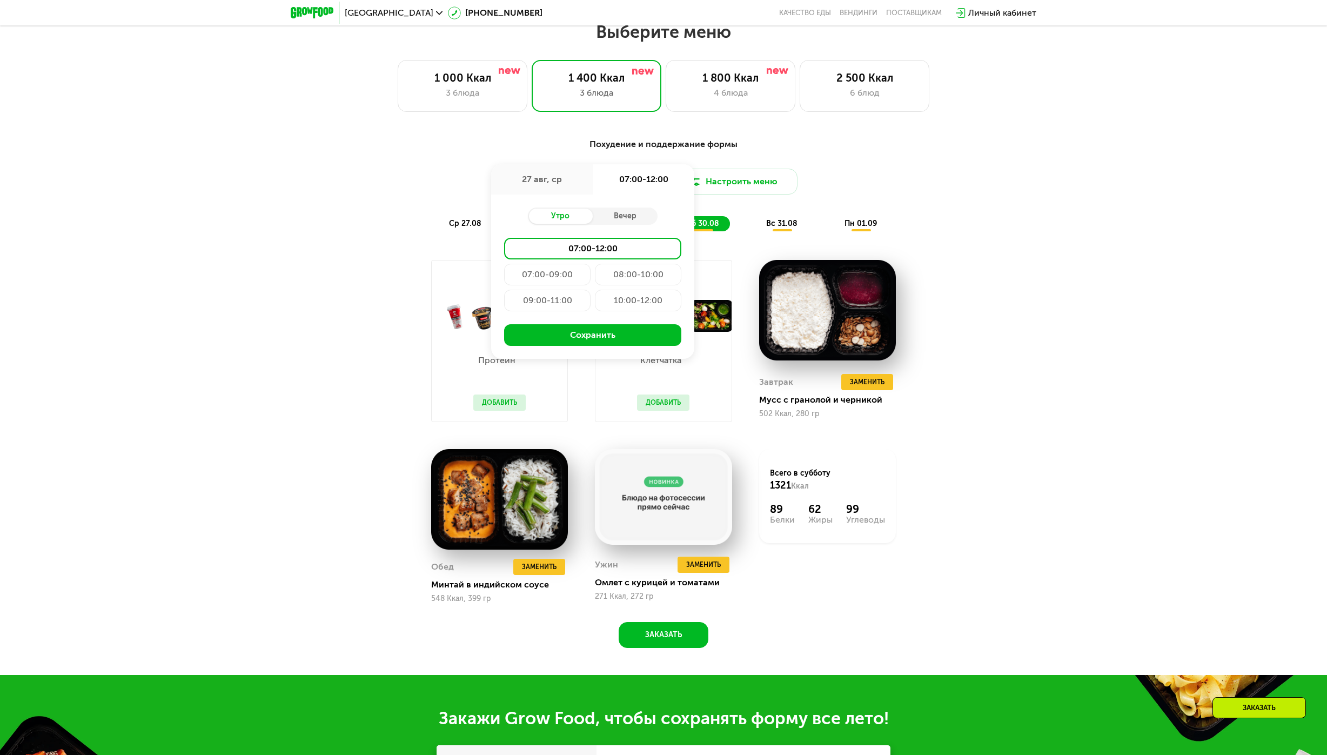
click at [662, 306] on div "10:00-12:00" at bounding box center [638, 301] width 86 height 22
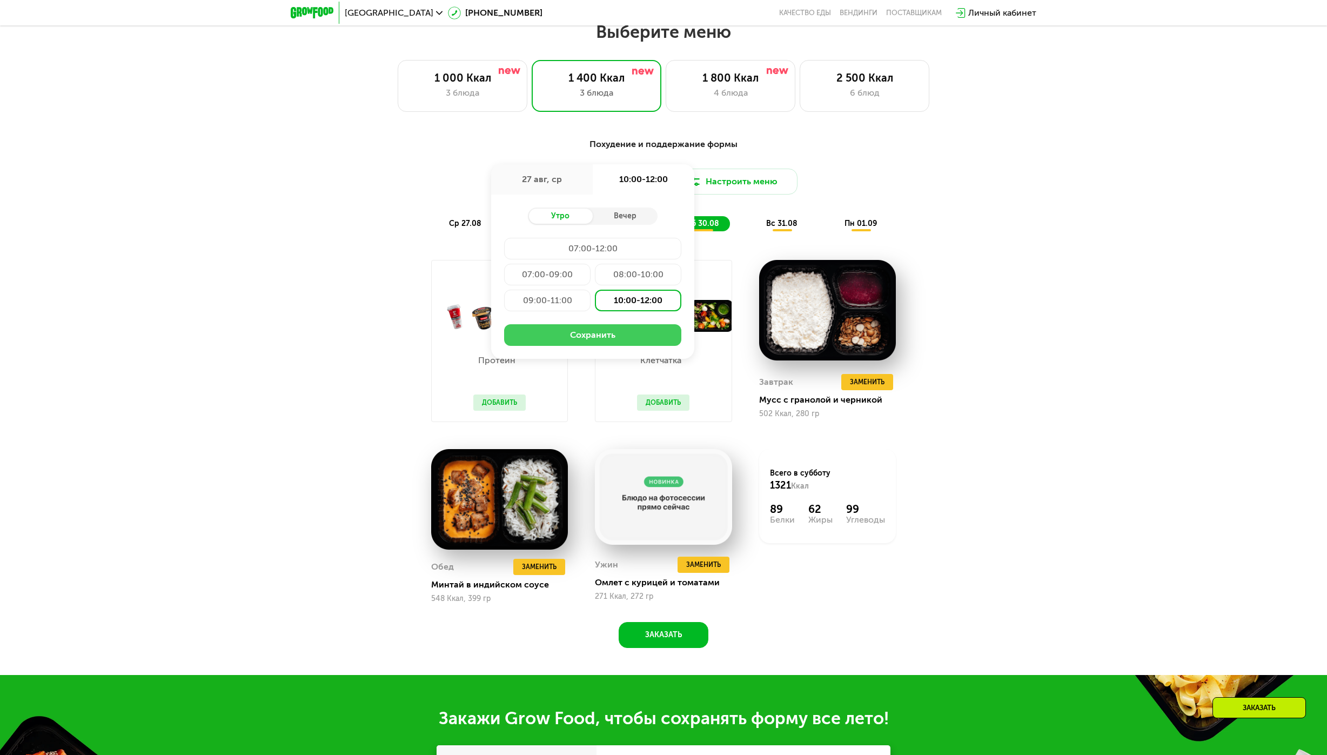
click at [640, 338] on button "Сохранить" at bounding box center [592, 335] width 177 height 22
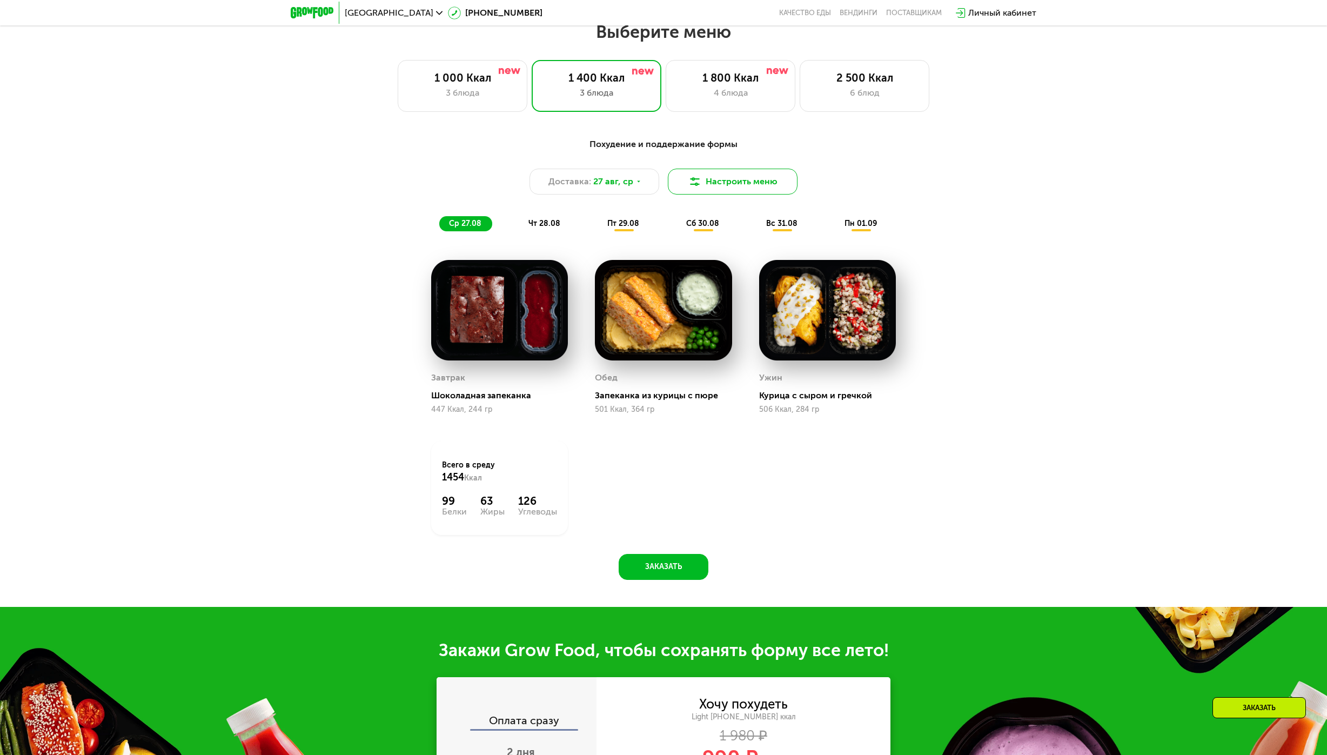
click at [704, 182] on button "Настроить меню" at bounding box center [733, 182] width 130 height 26
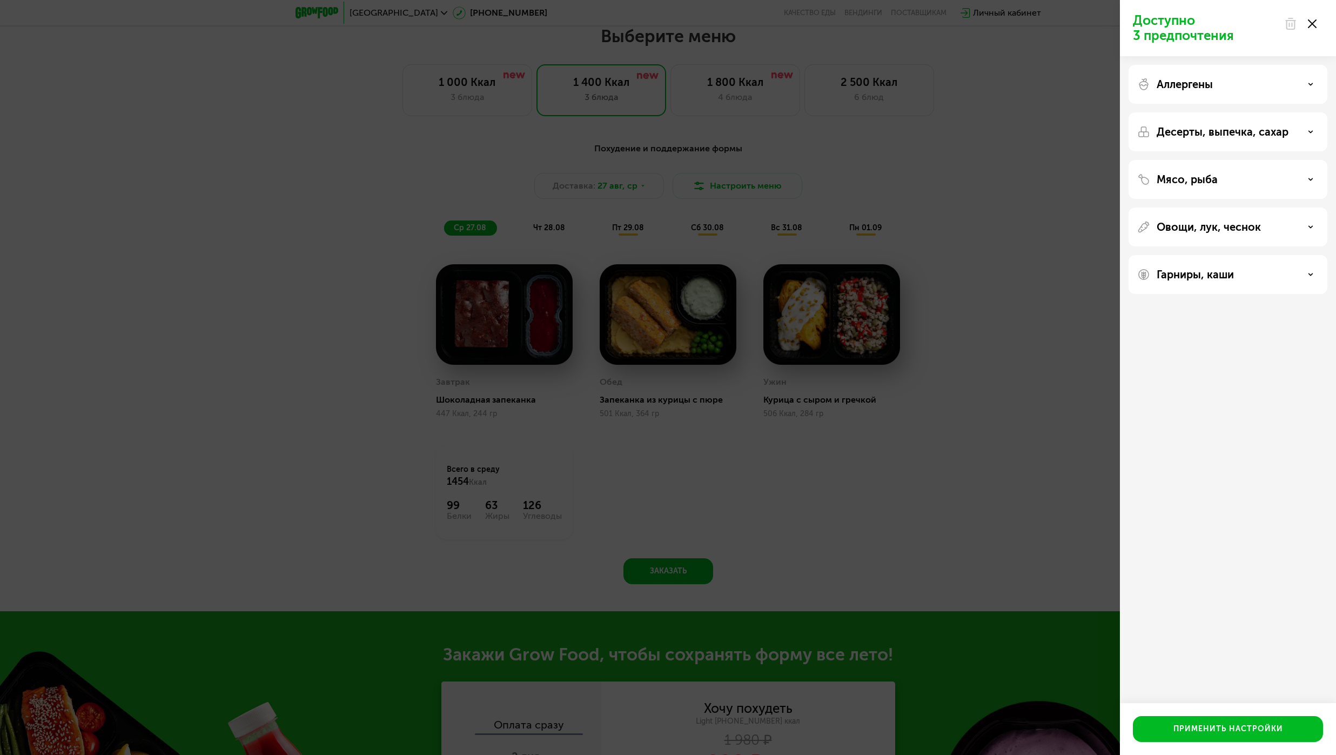
click at [1283, 132] on p "Десерты, выпечка, сахар" at bounding box center [1223, 131] width 132 height 13
click at [927, 483] on div "Доступно 3 предпочтения Аллергены Десерты, выпечка, сахар Мясо, рыба Овощи, лук…" at bounding box center [668, 377] width 1336 height 755
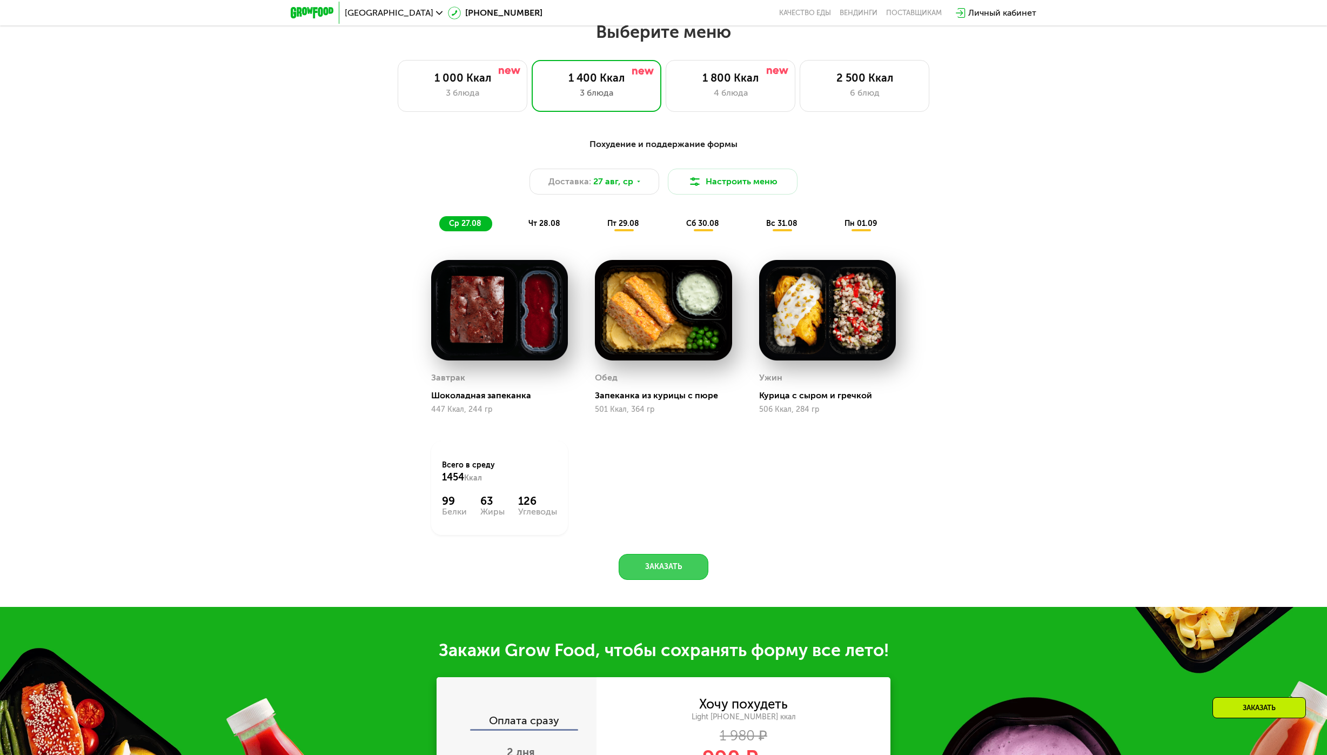
click at [691, 571] on button "Заказать" at bounding box center [664, 567] width 90 height 26
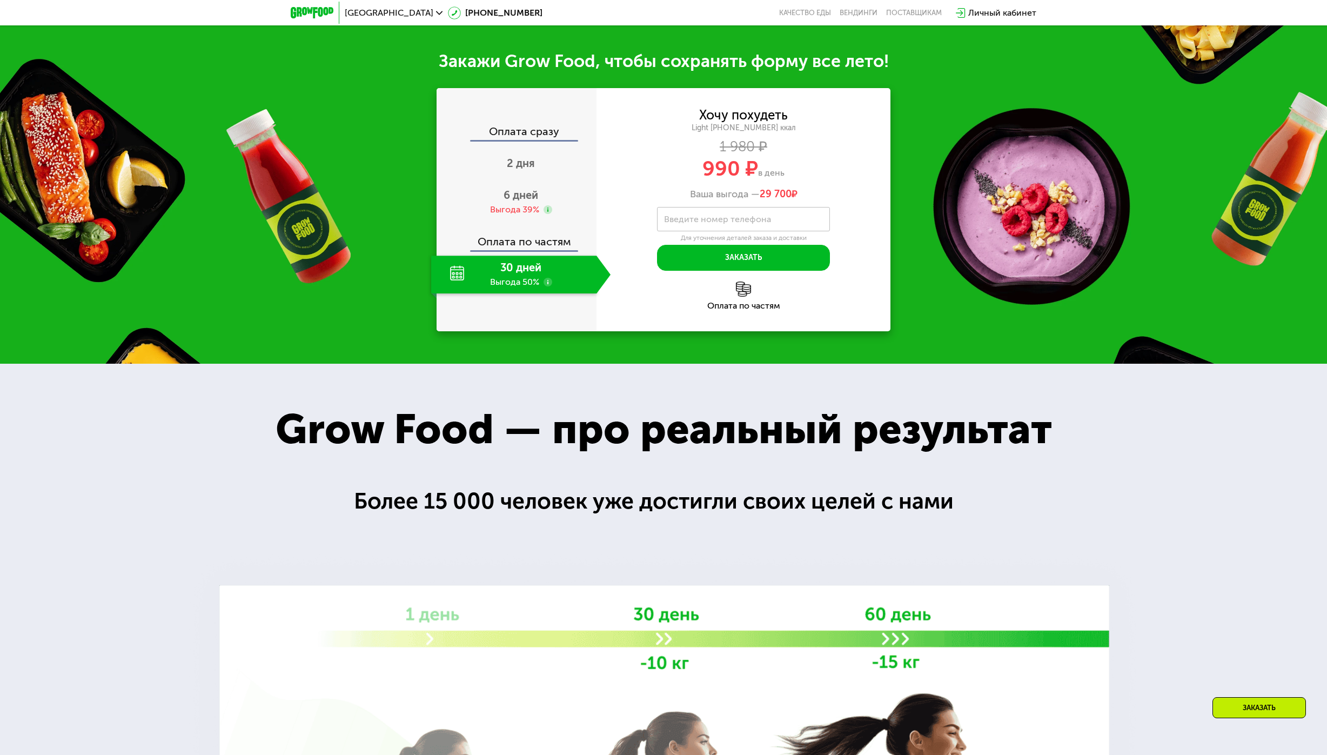
scroll to position [1336, 0]
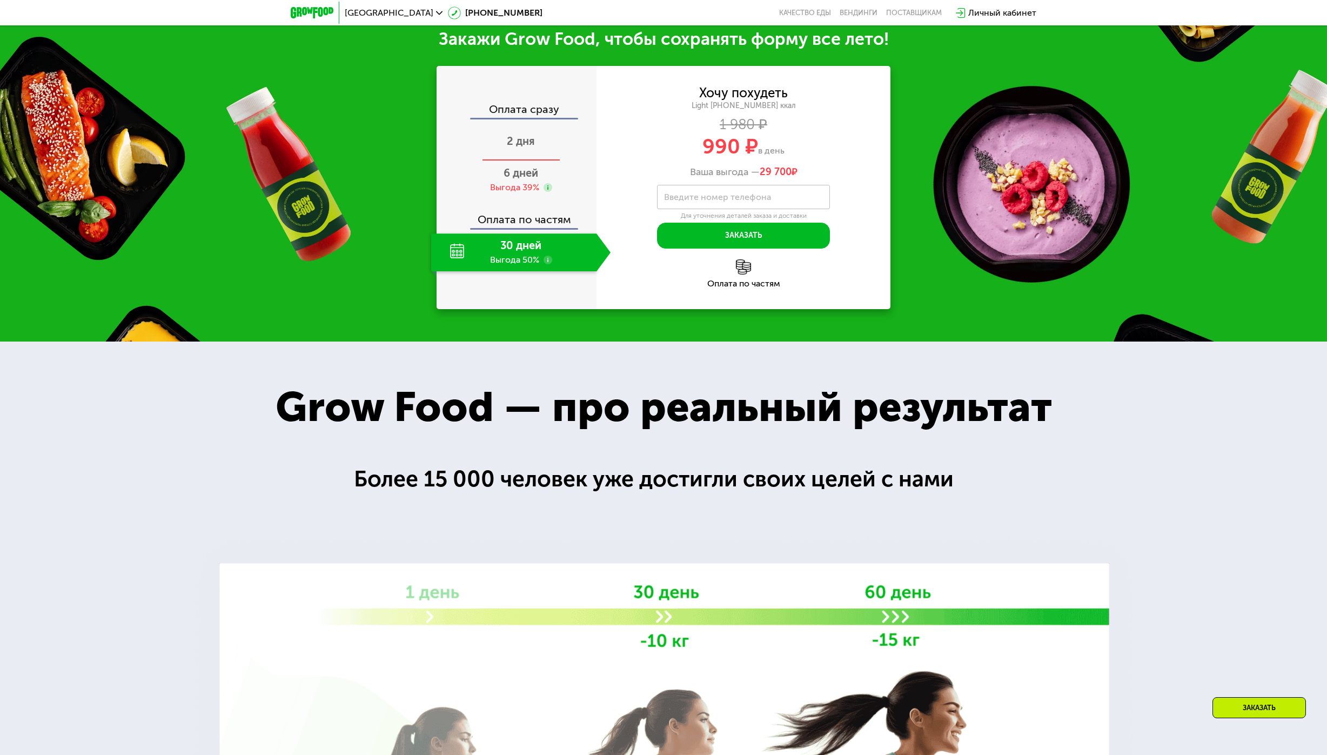
click at [537, 146] on div "2 дня" at bounding box center [520, 142] width 179 height 38
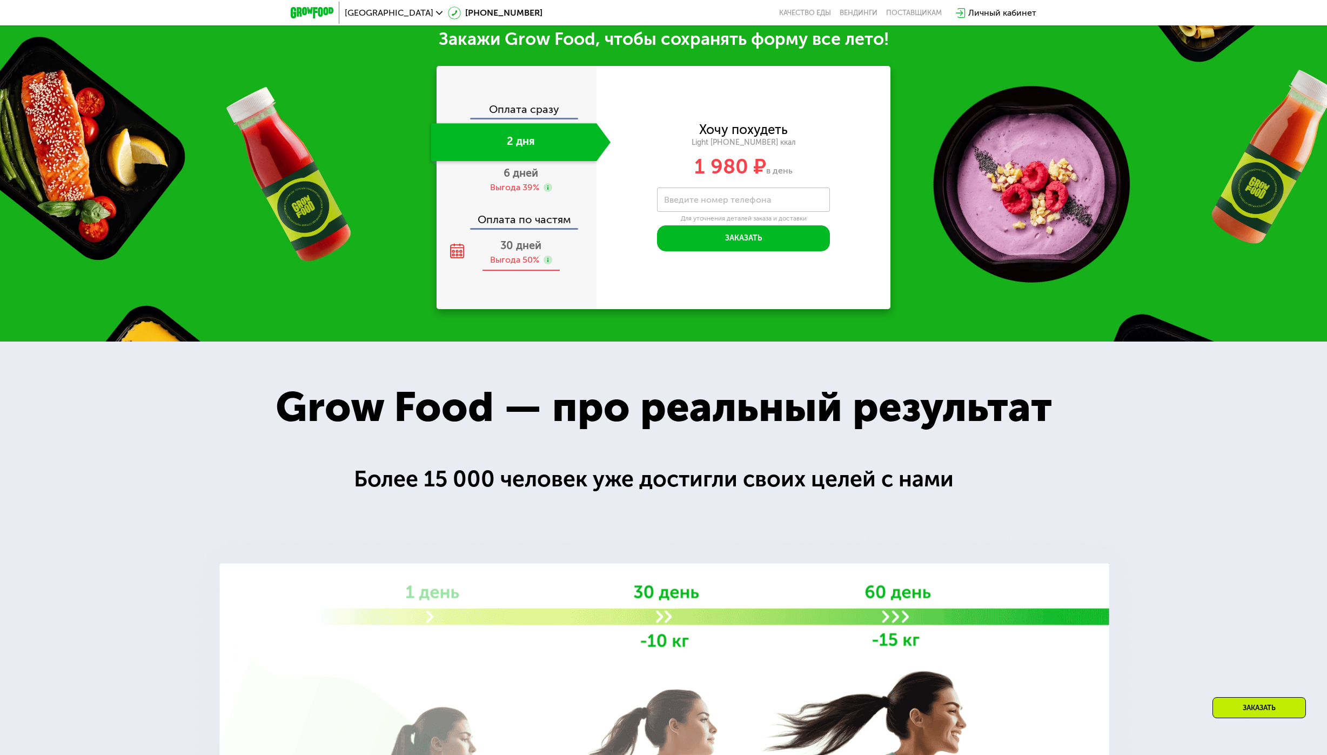
click at [520, 263] on div "Выгода 50%" at bounding box center [514, 260] width 49 height 12
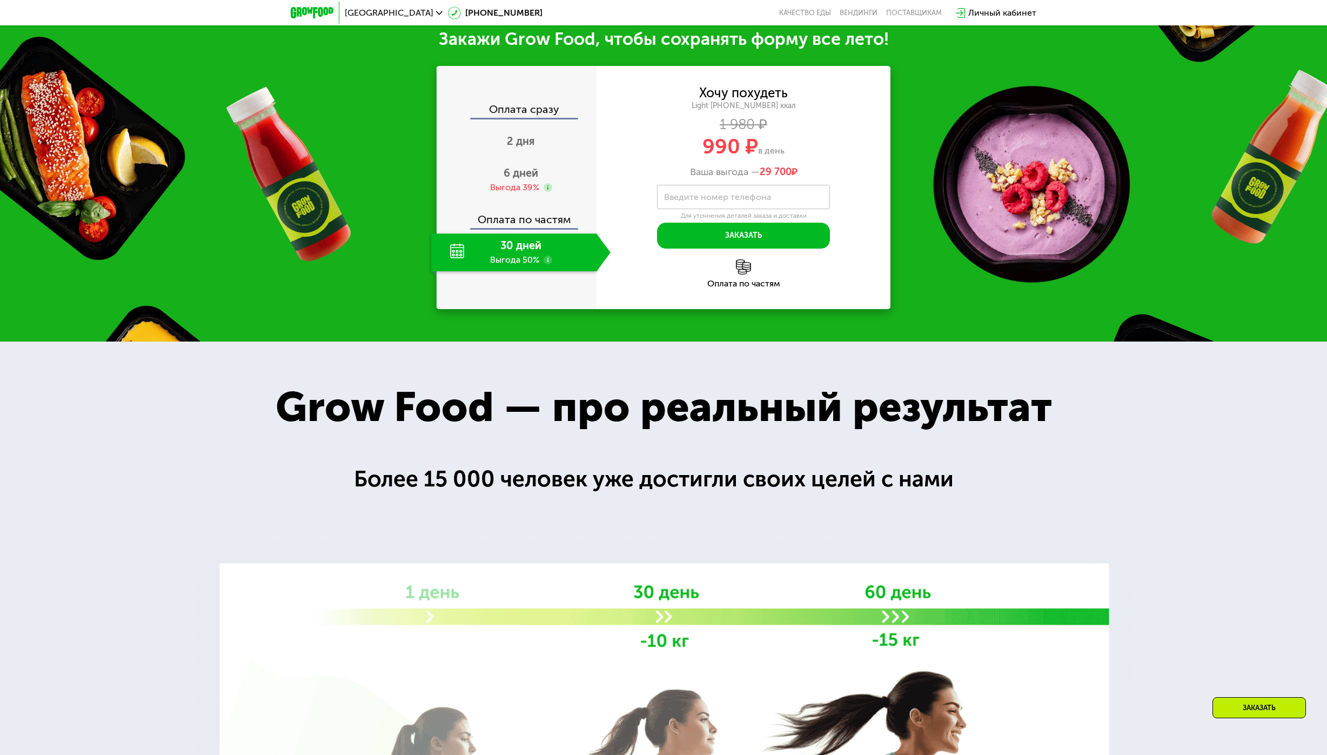
click at [548, 264] on use at bounding box center [548, 260] width 9 height 9
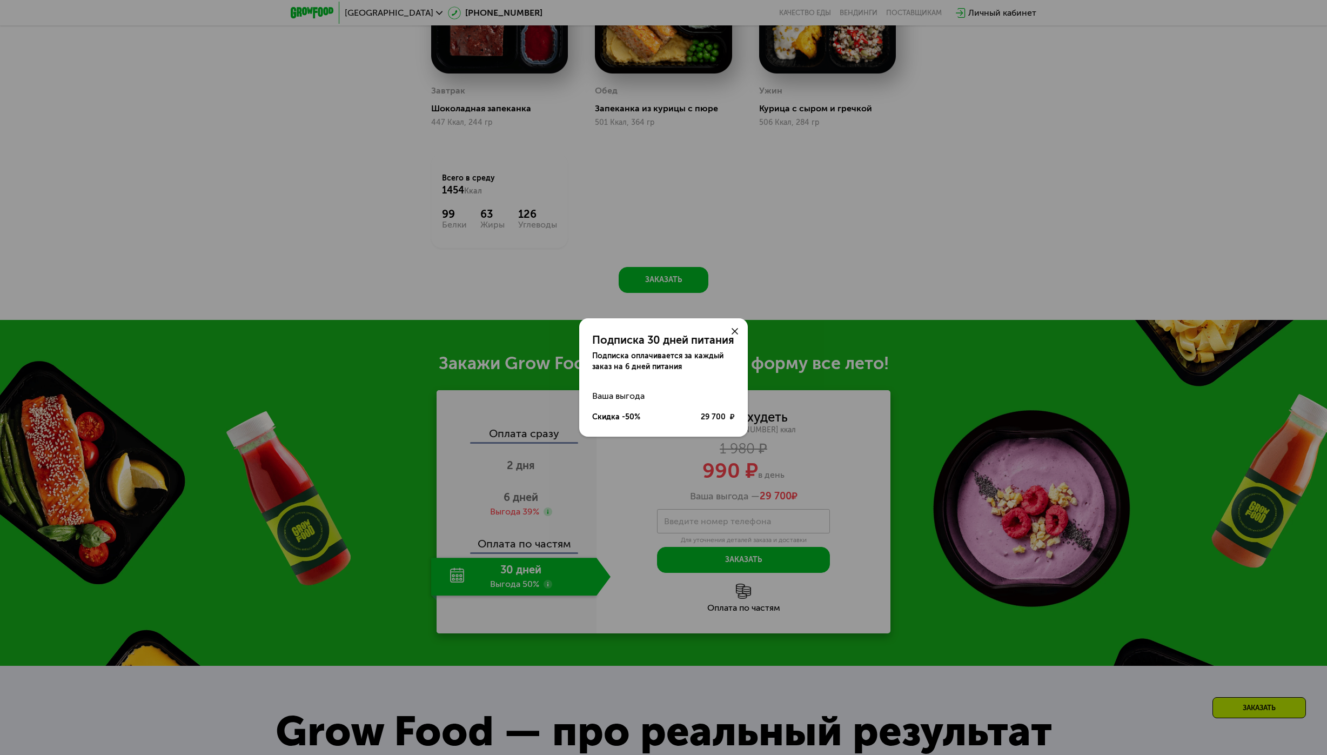
scroll to position [958, 0]
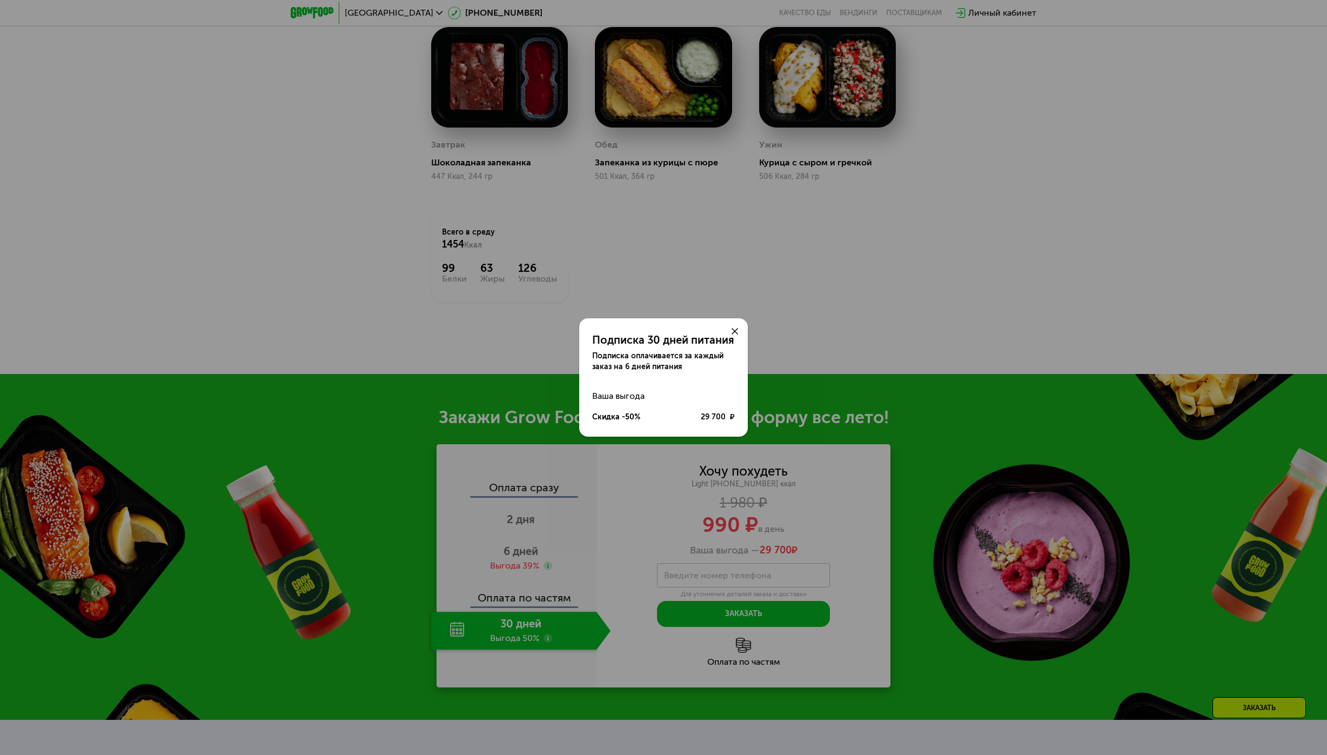
click at [732, 329] on use at bounding box center [735, 331] width 6 height 6
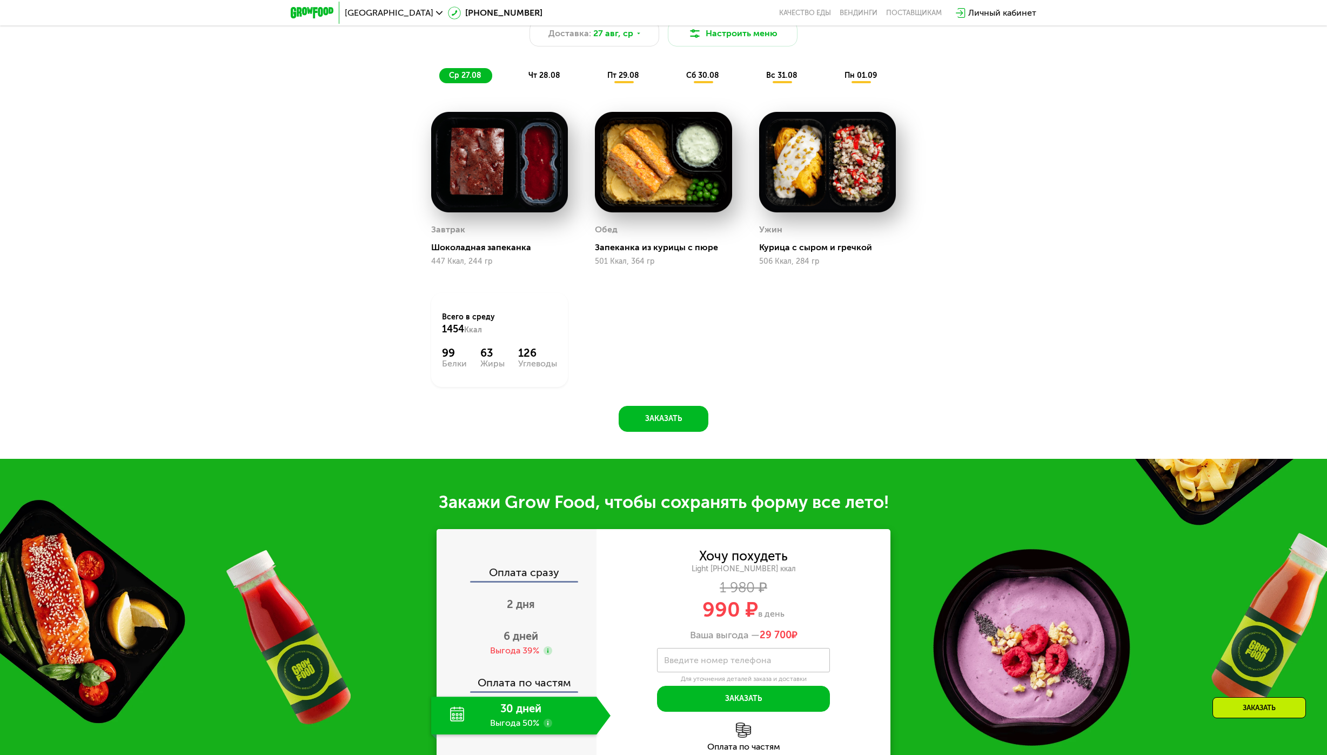
scroll to position [633, 0]
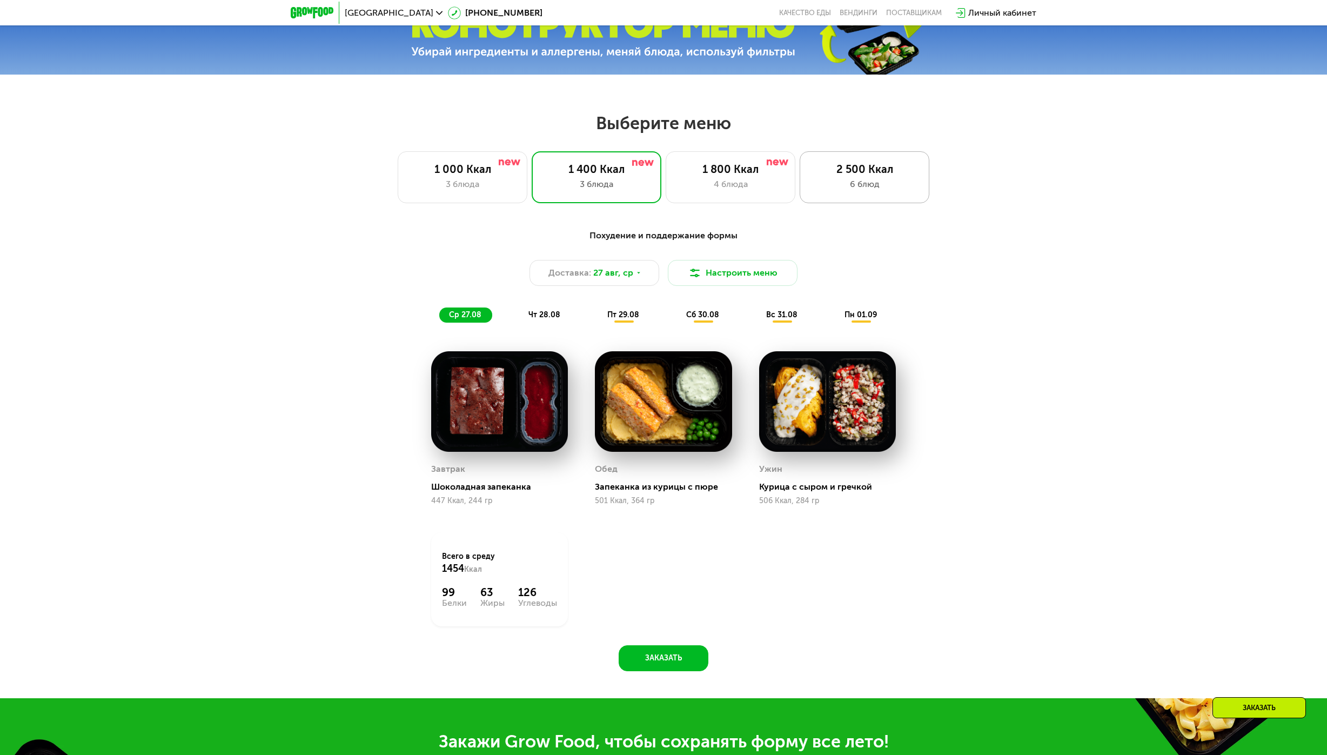
click at [877, 162] on div "2 500 Ккал 6 блюд" at bounding box center [865, 177] width 130 height 52
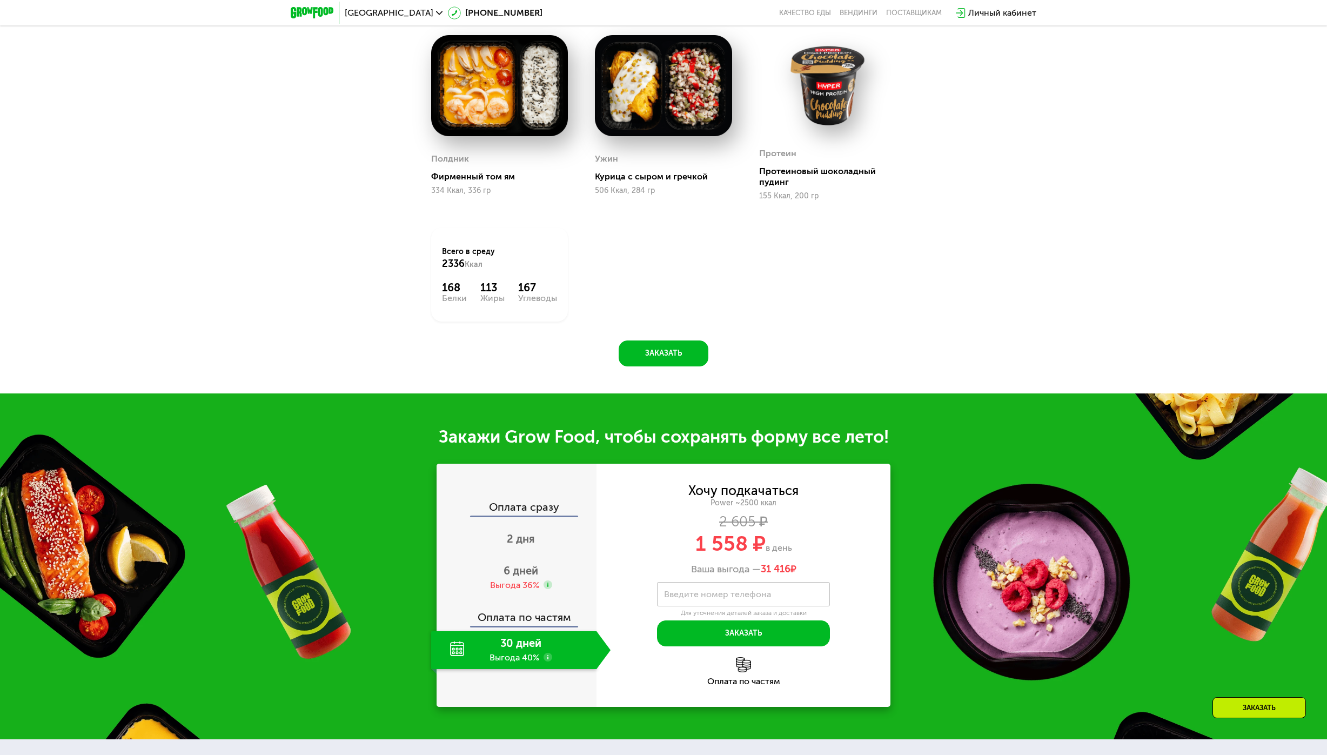
scroll to position [1228, 0]
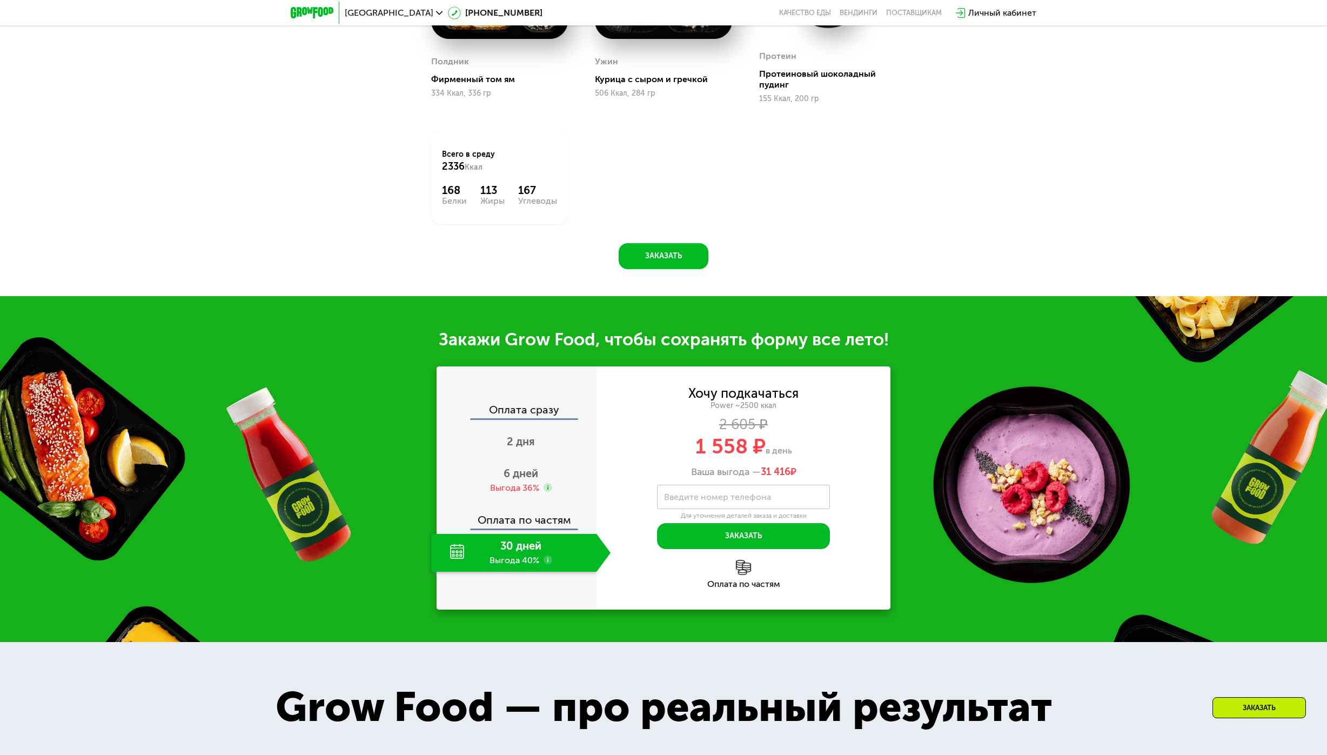
click at [550, 564] on use at bounding box center [548, 560] width 9 height 9
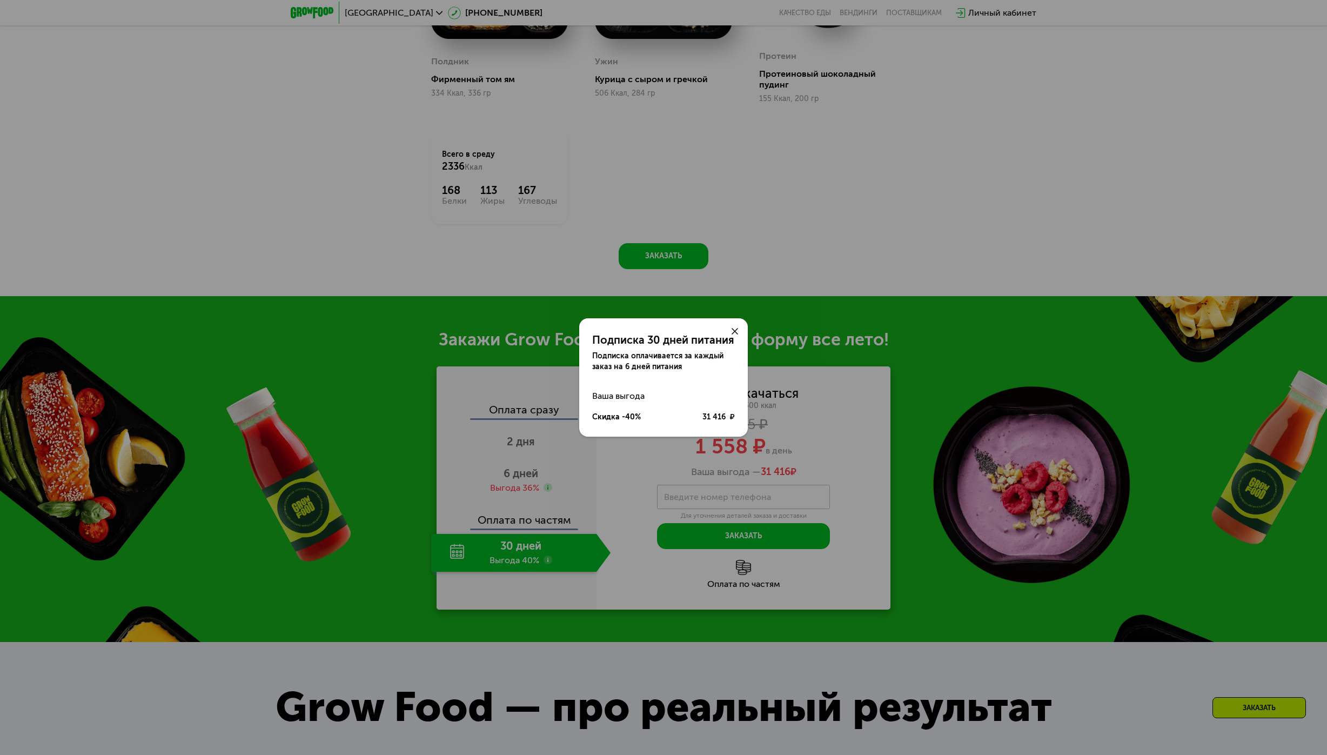
click at [734, 329] on icon at bounding box center [735, 331] width 6 height 6
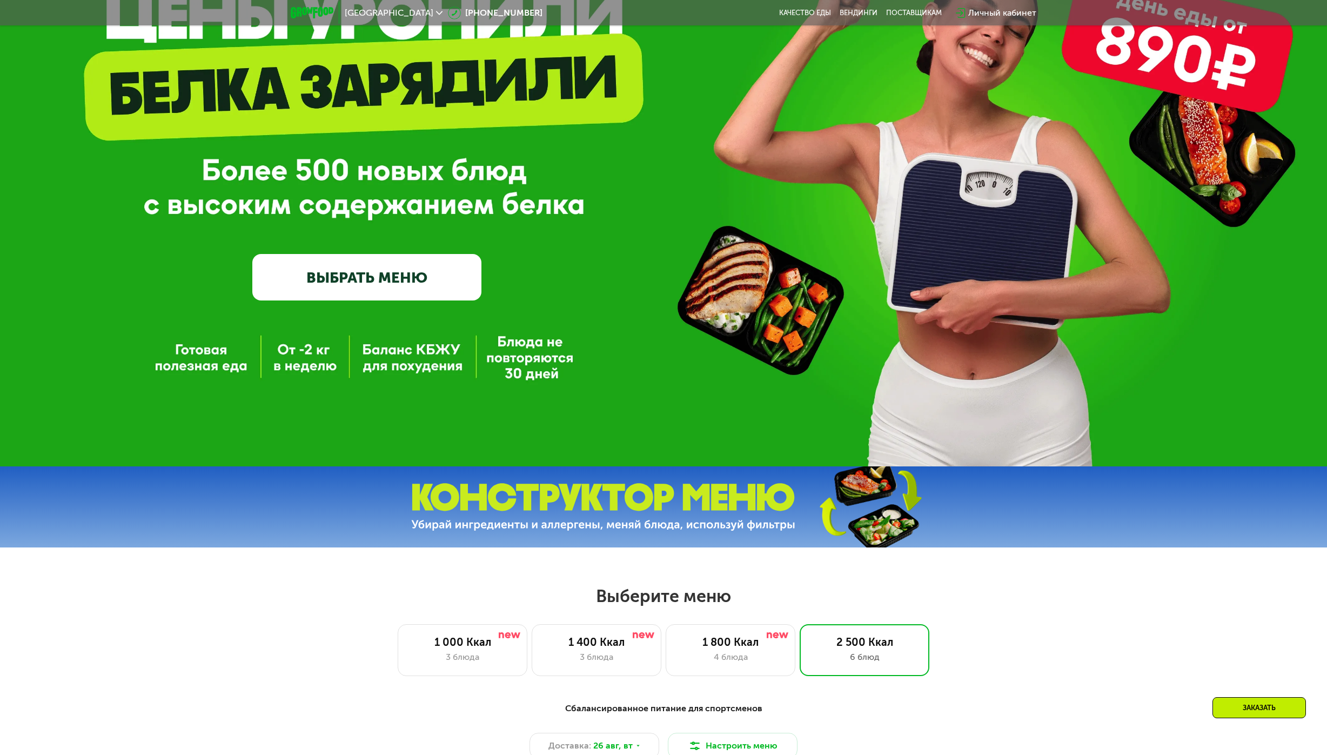
scroll to position [147, 0]
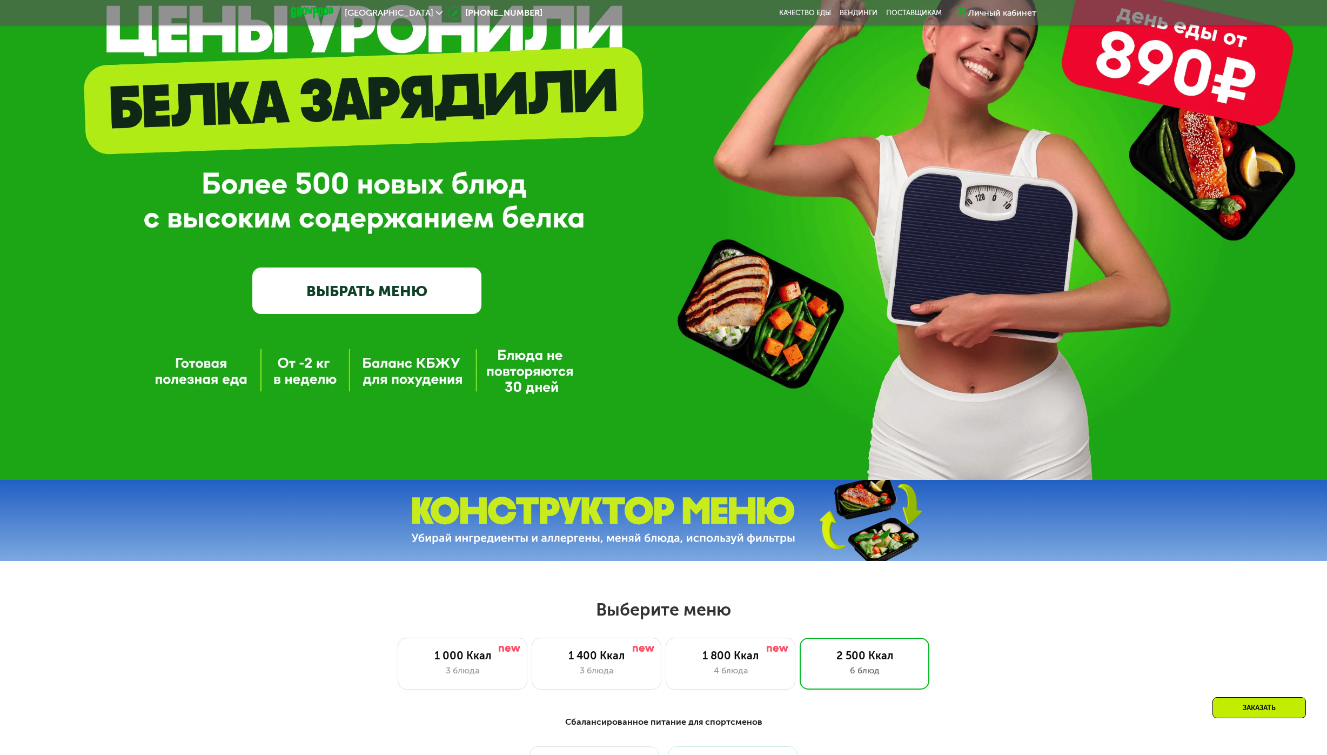
click at [584, 532] on img at bounding box center [603, 521] width 384 height 48
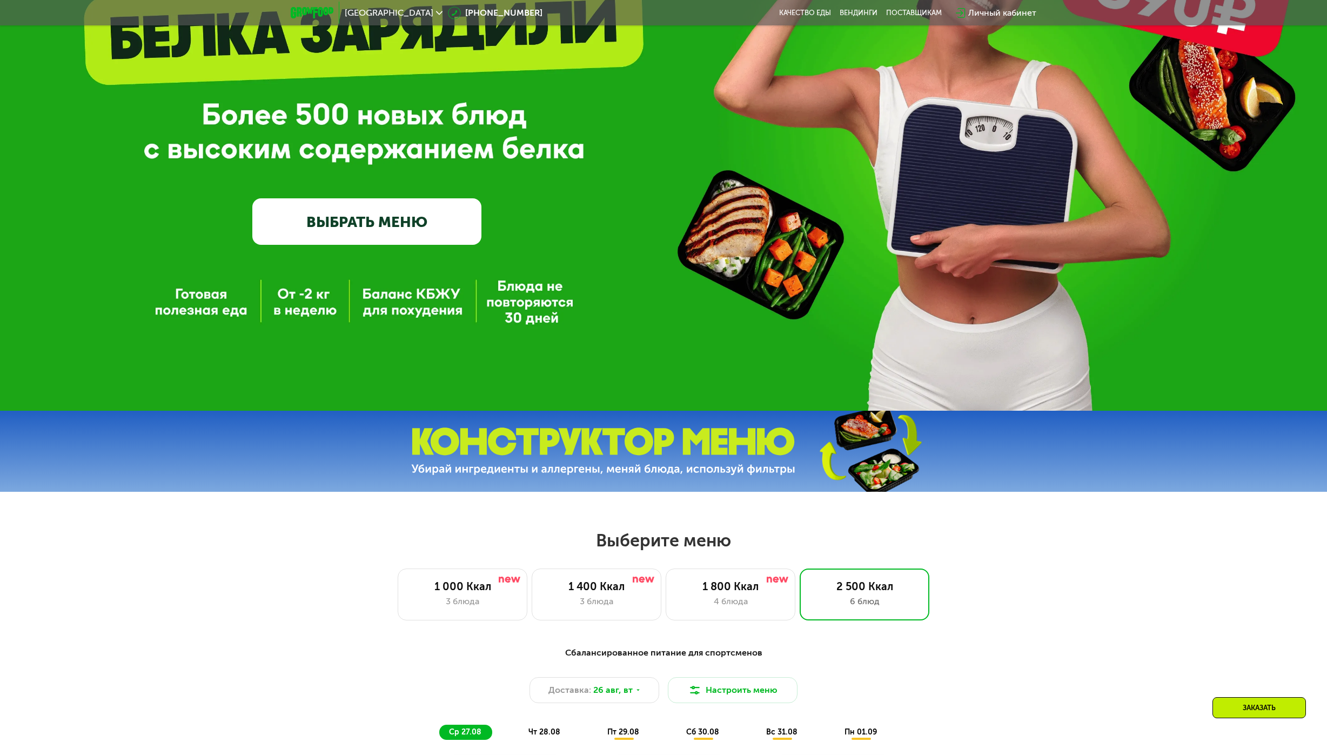
scroll to position [0, 0]
